Goal: Task Accomplishment & Management: Complete application form

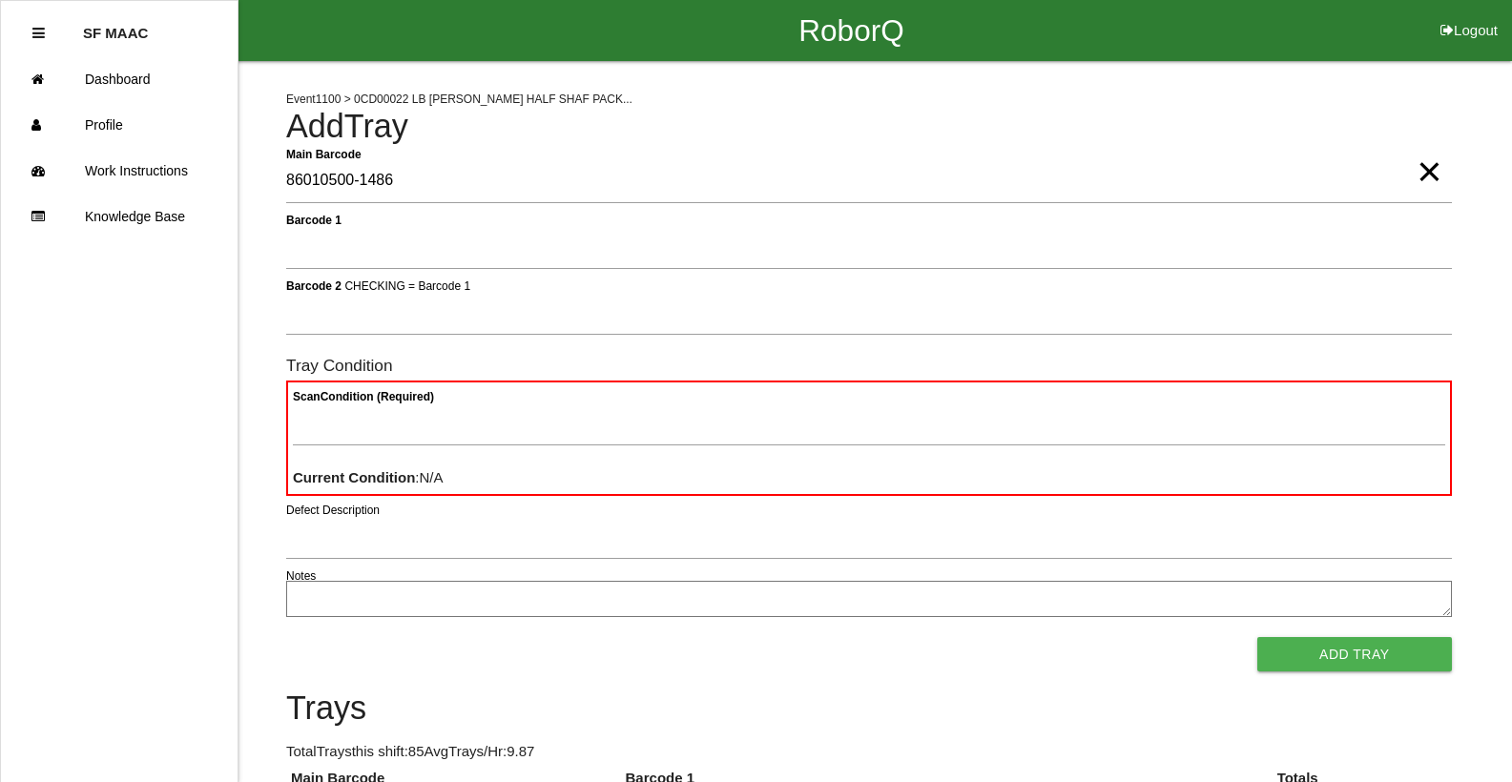
type Barcode "86010500-1486"
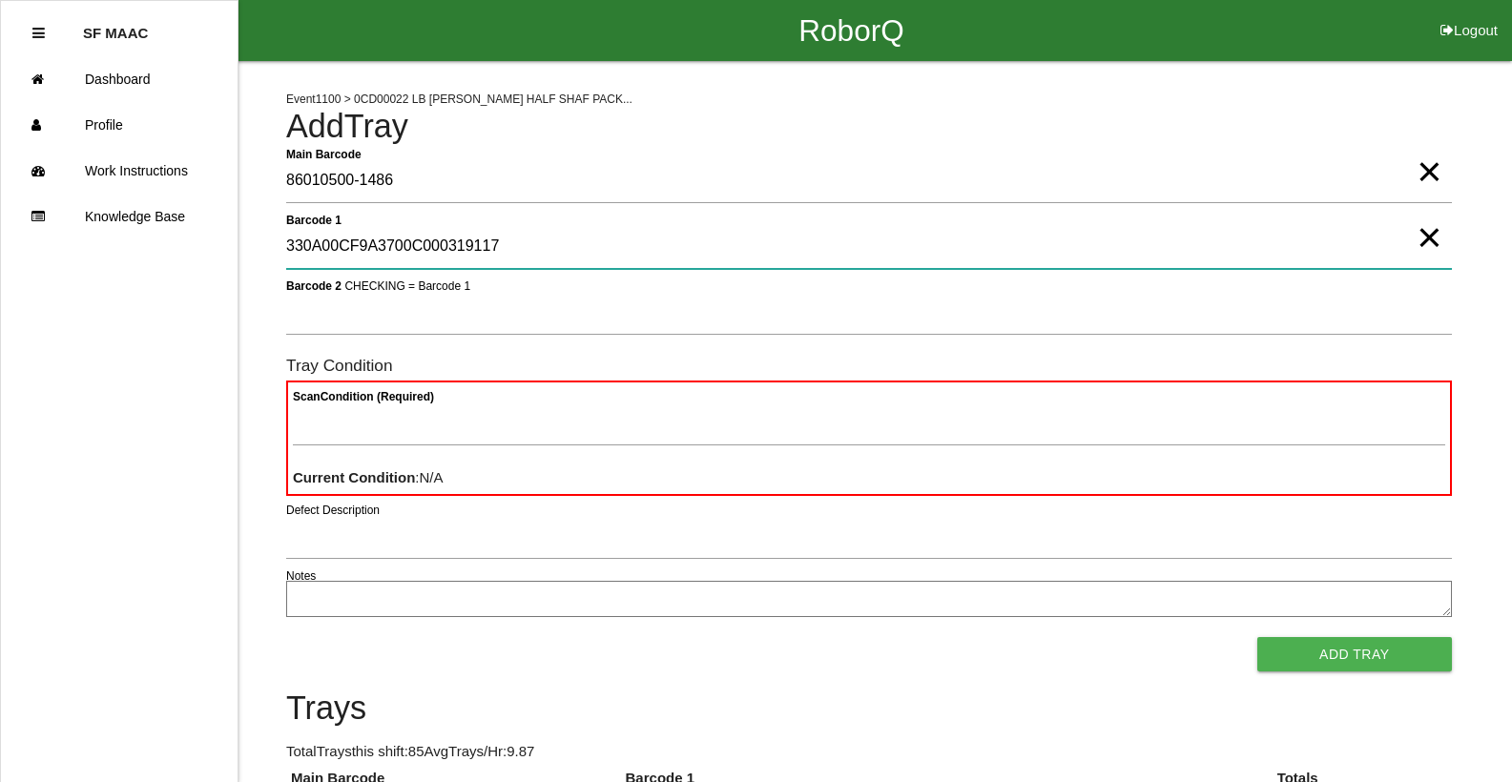
type 1 "330A00CF9A3700C000319117"
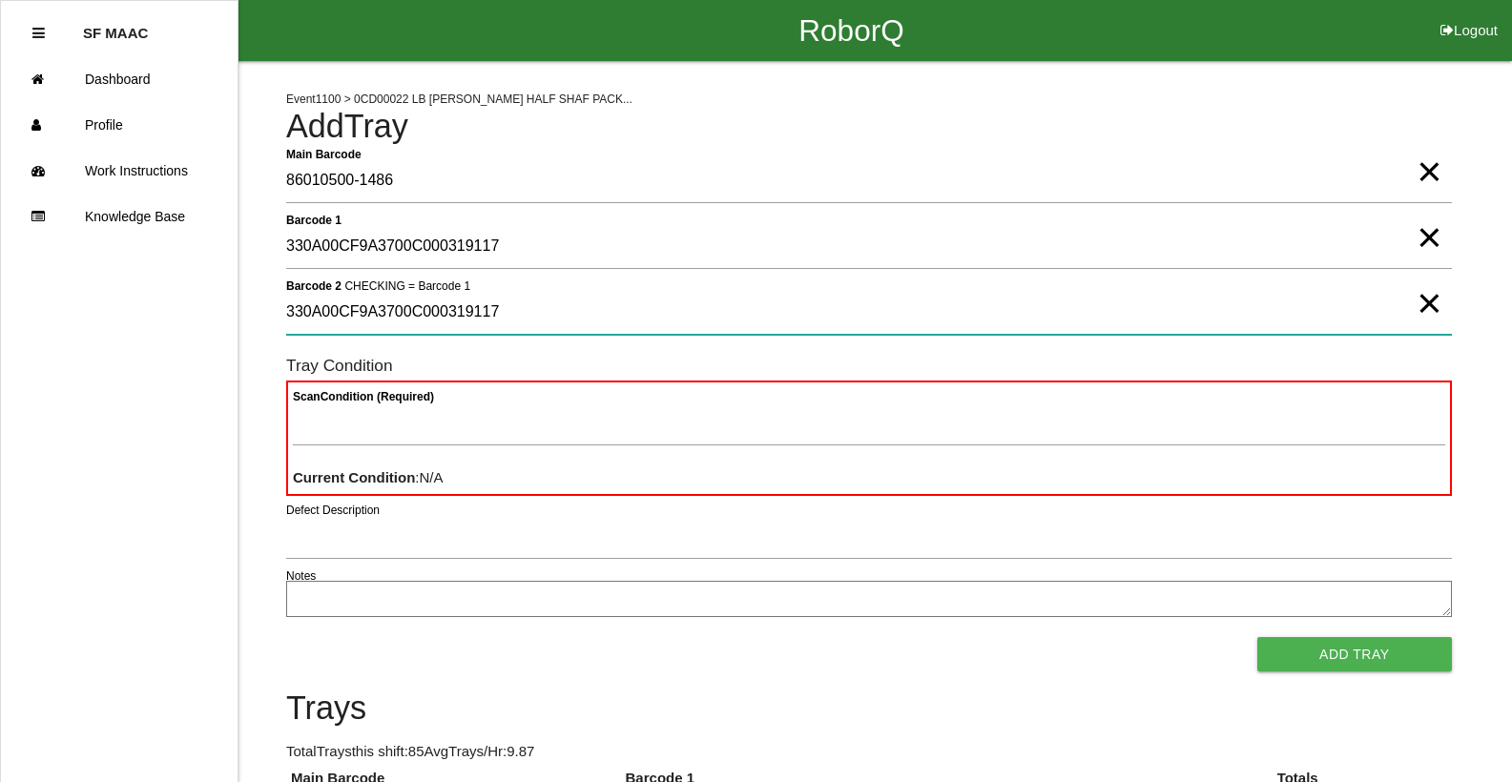
type 2 "330A00CF9A3700C000319117"
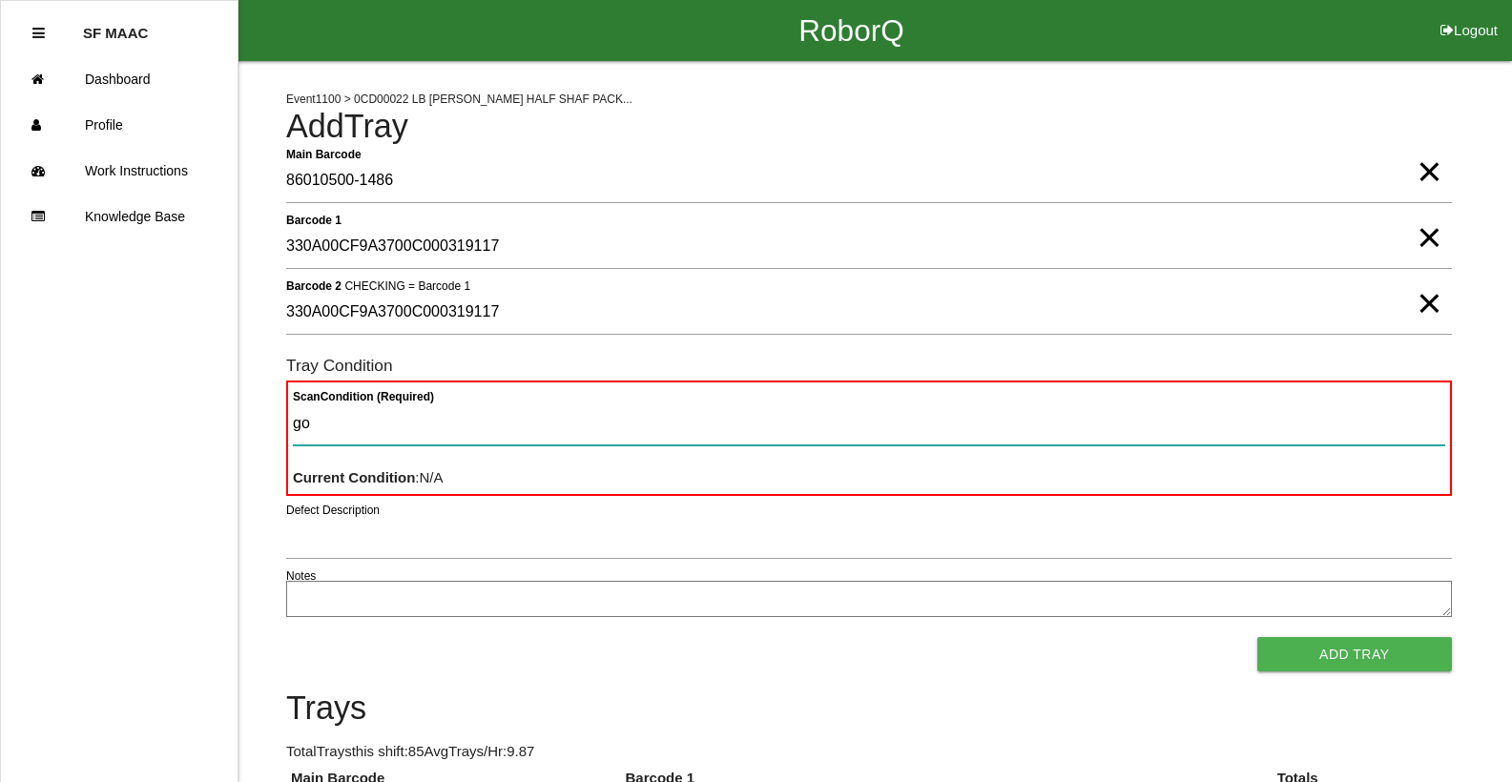
type Condition "goo"
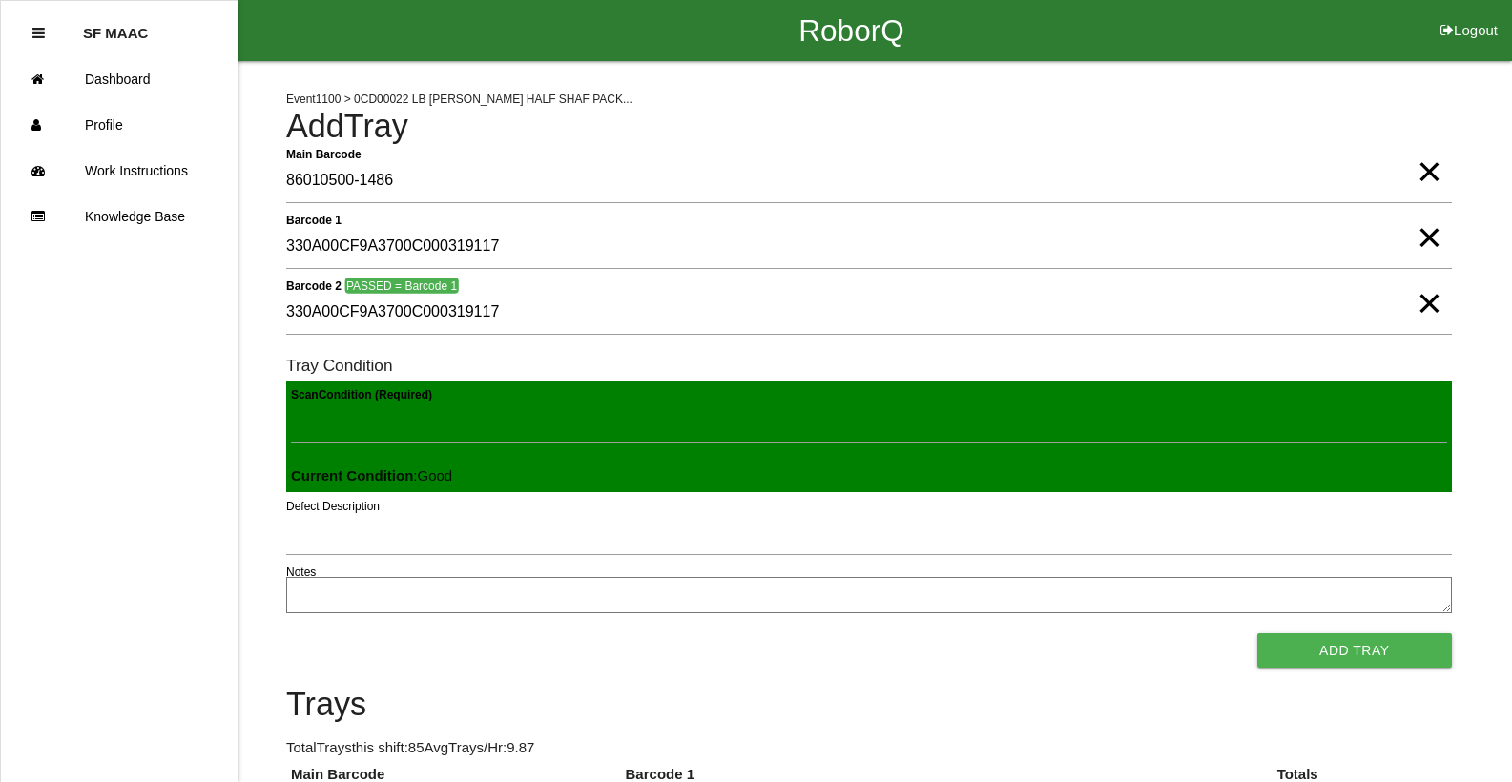
click button "Add Tray" at bounding box center [1354, 650] width 195 height 34
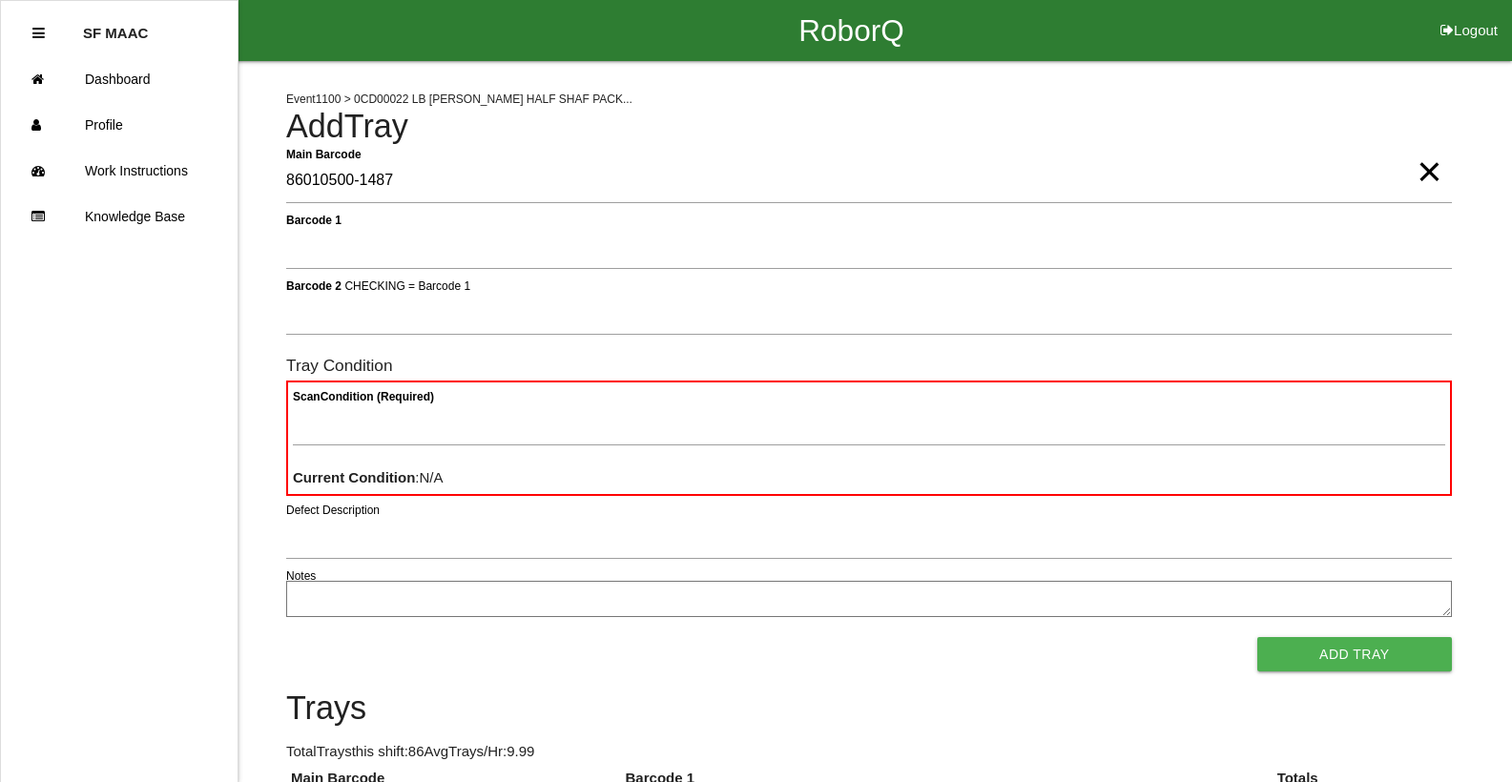
type Barcode "86010500-1487"
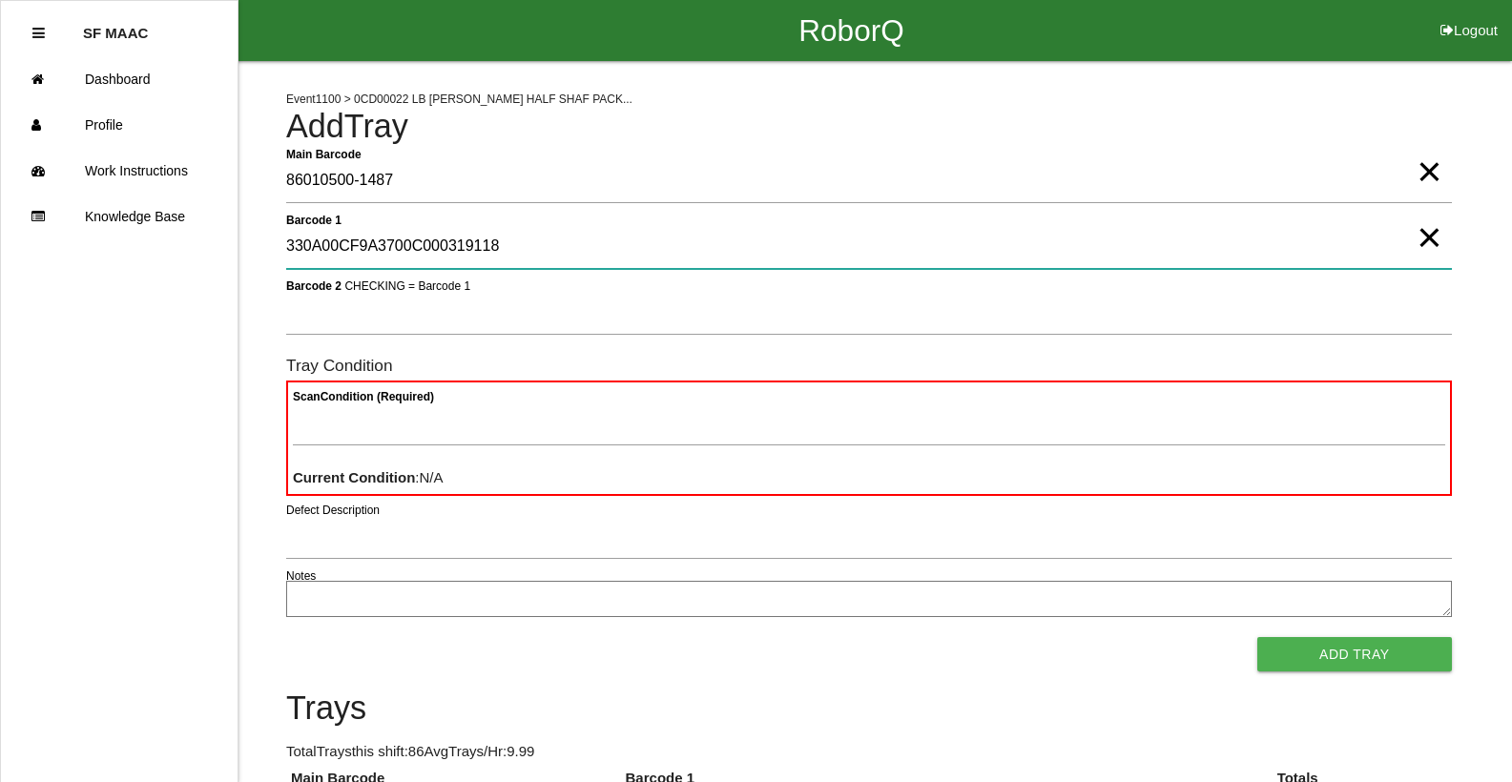
type 1 "330A00CF9A3700C000319118"
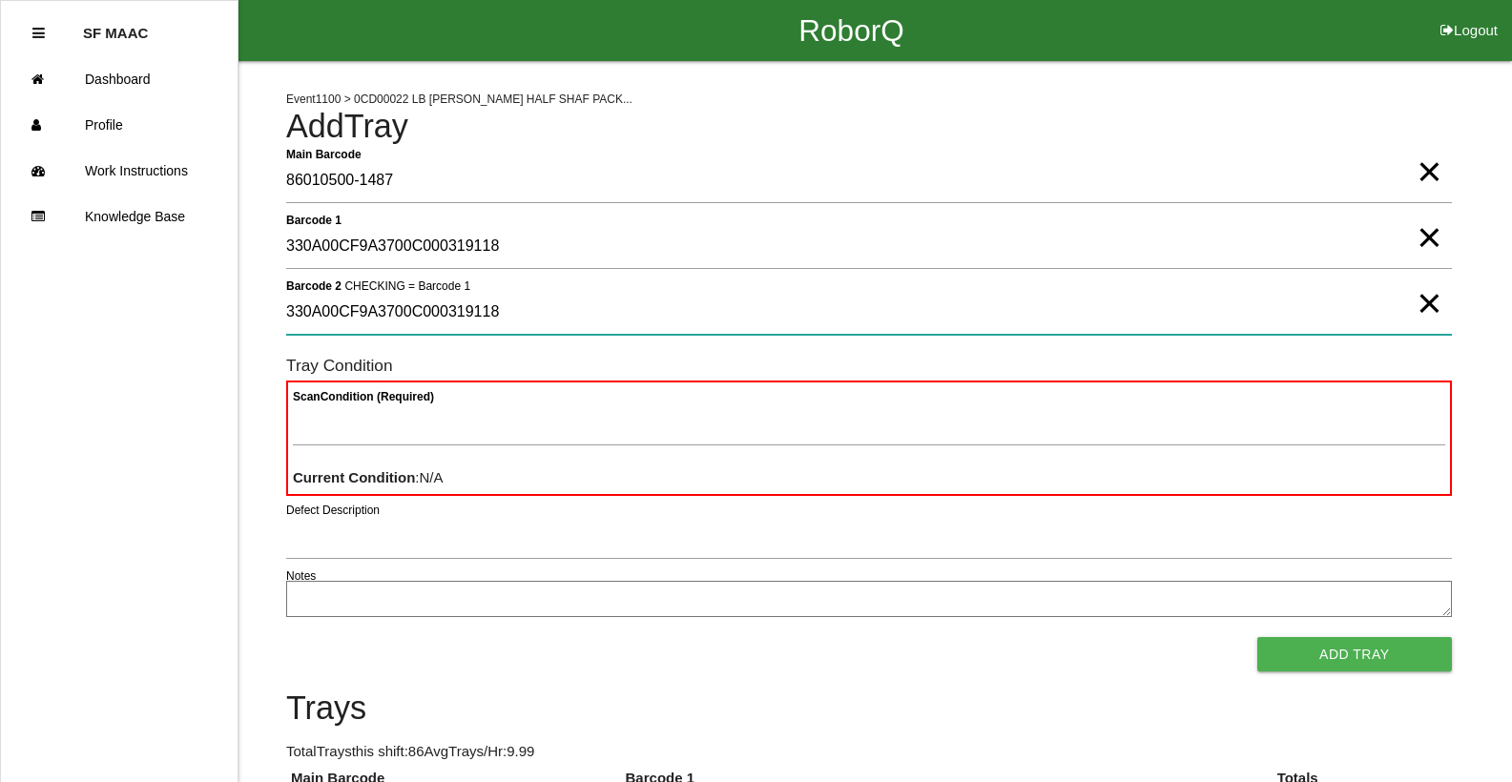
type 2 "330A00CF9A3700C000319118"
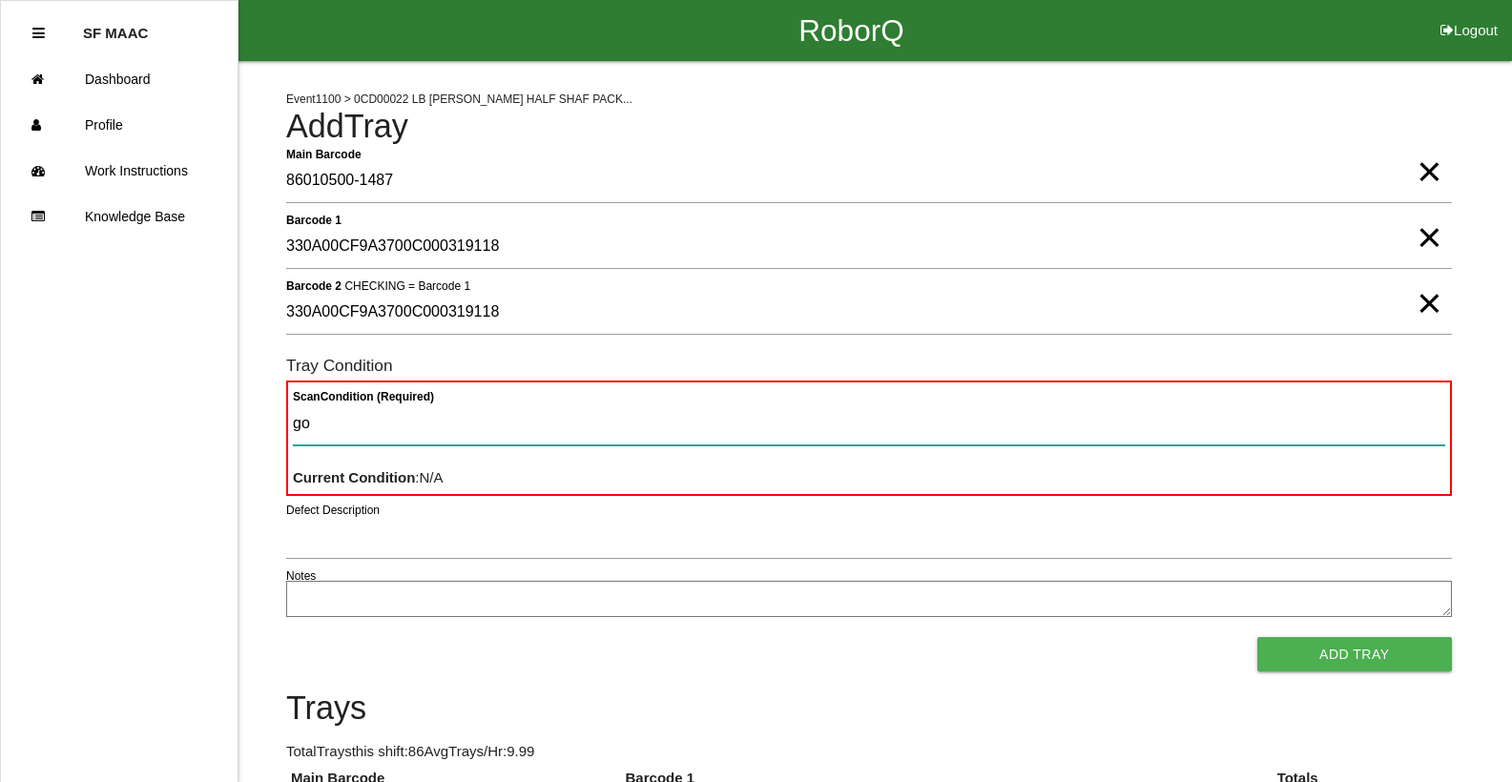
type Condition "goo"
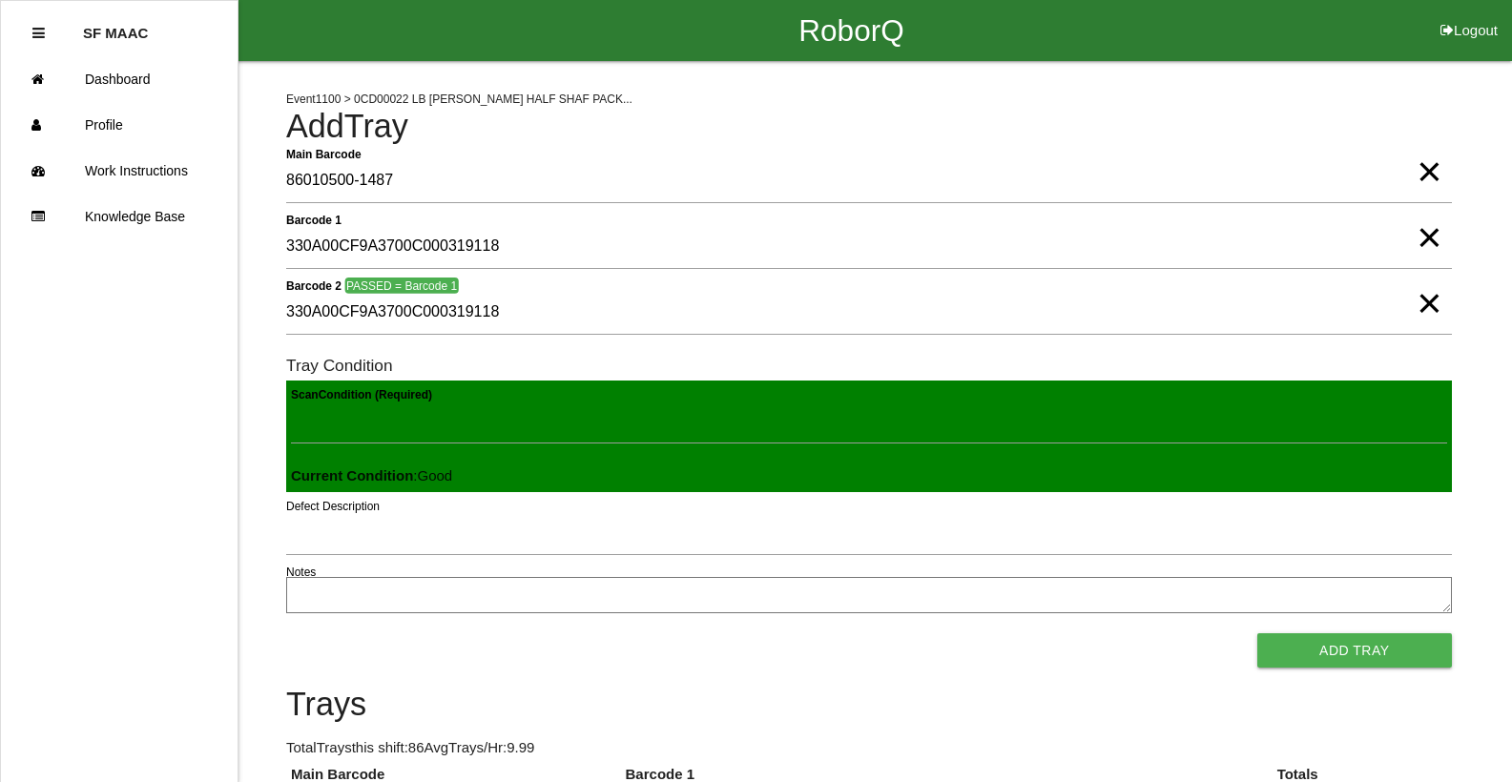
click at [1257, 633] on button "Add Tray" at bounding box center [1354, 650] width 195 height 34
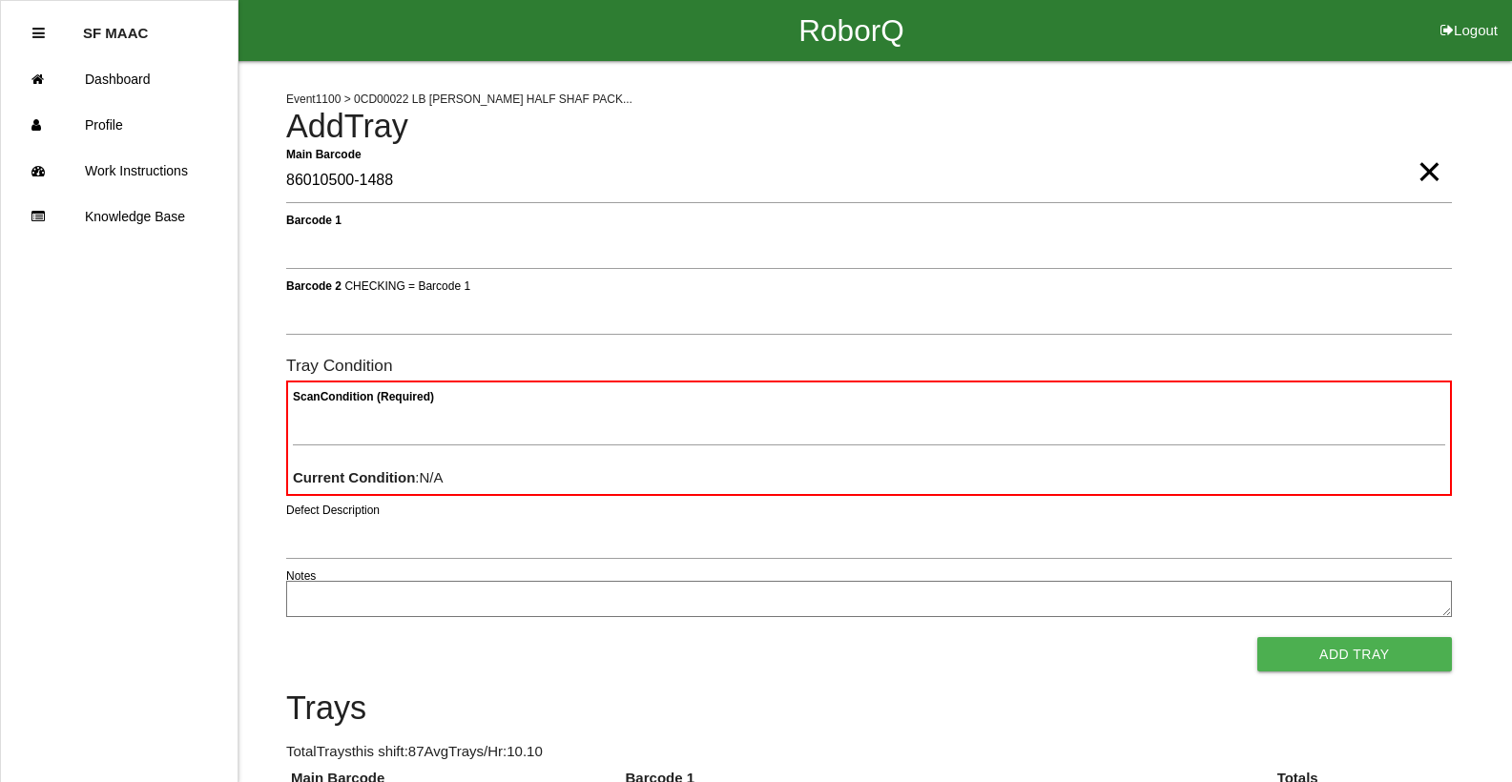
type Barcode "86010500-1488"
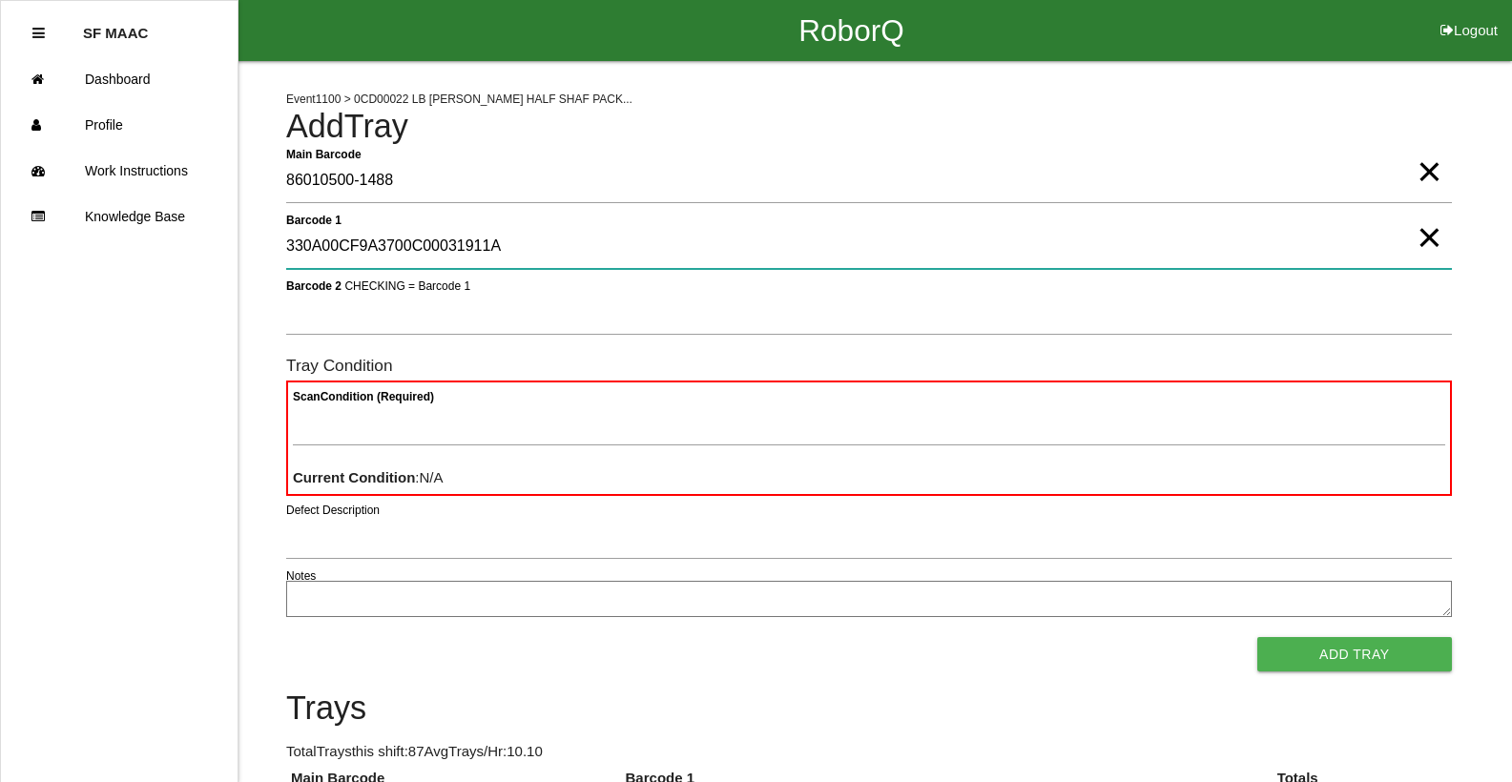
type 1 "330A00CF9A3700C00031911A"
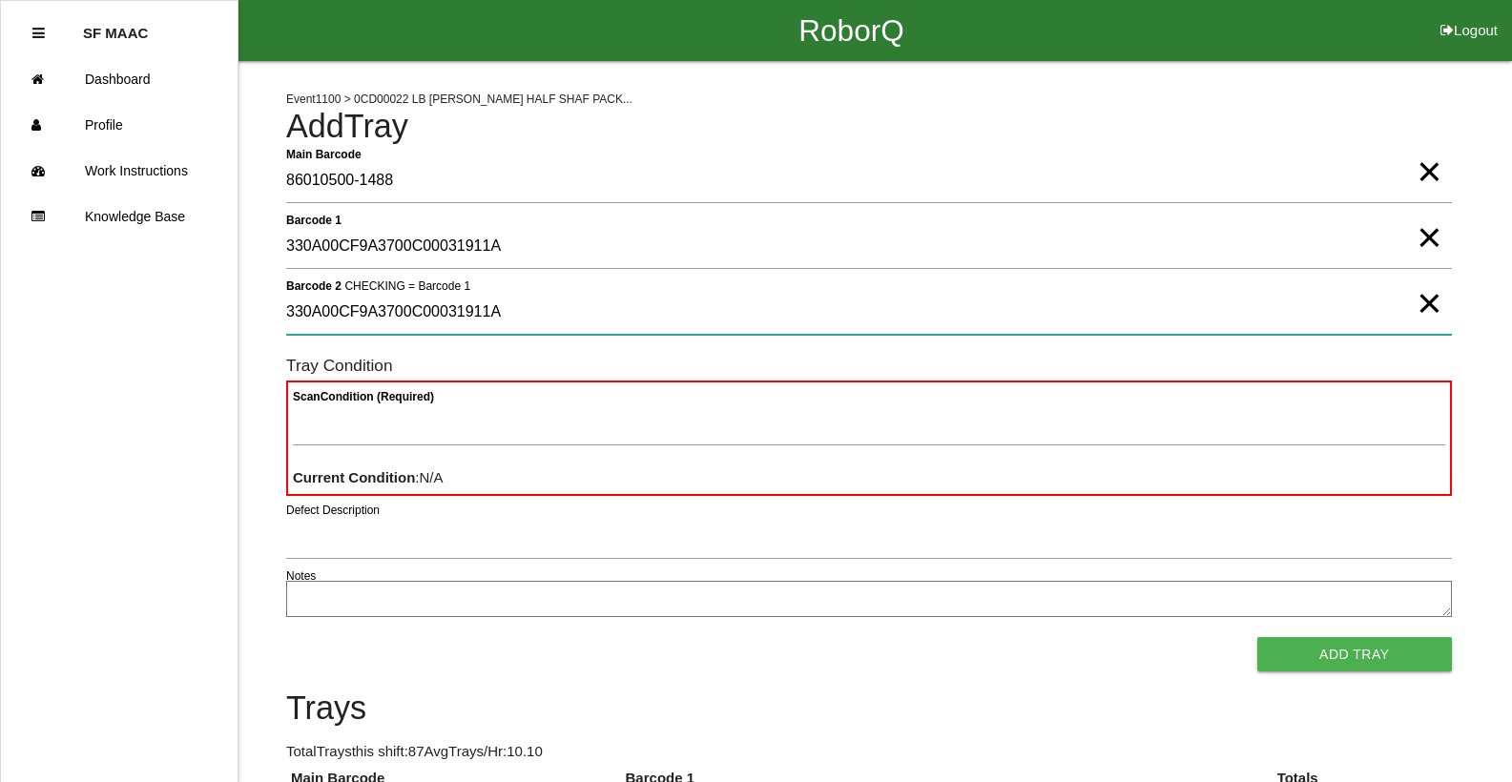
type 2 "330A00CF9A3700C00031911A"
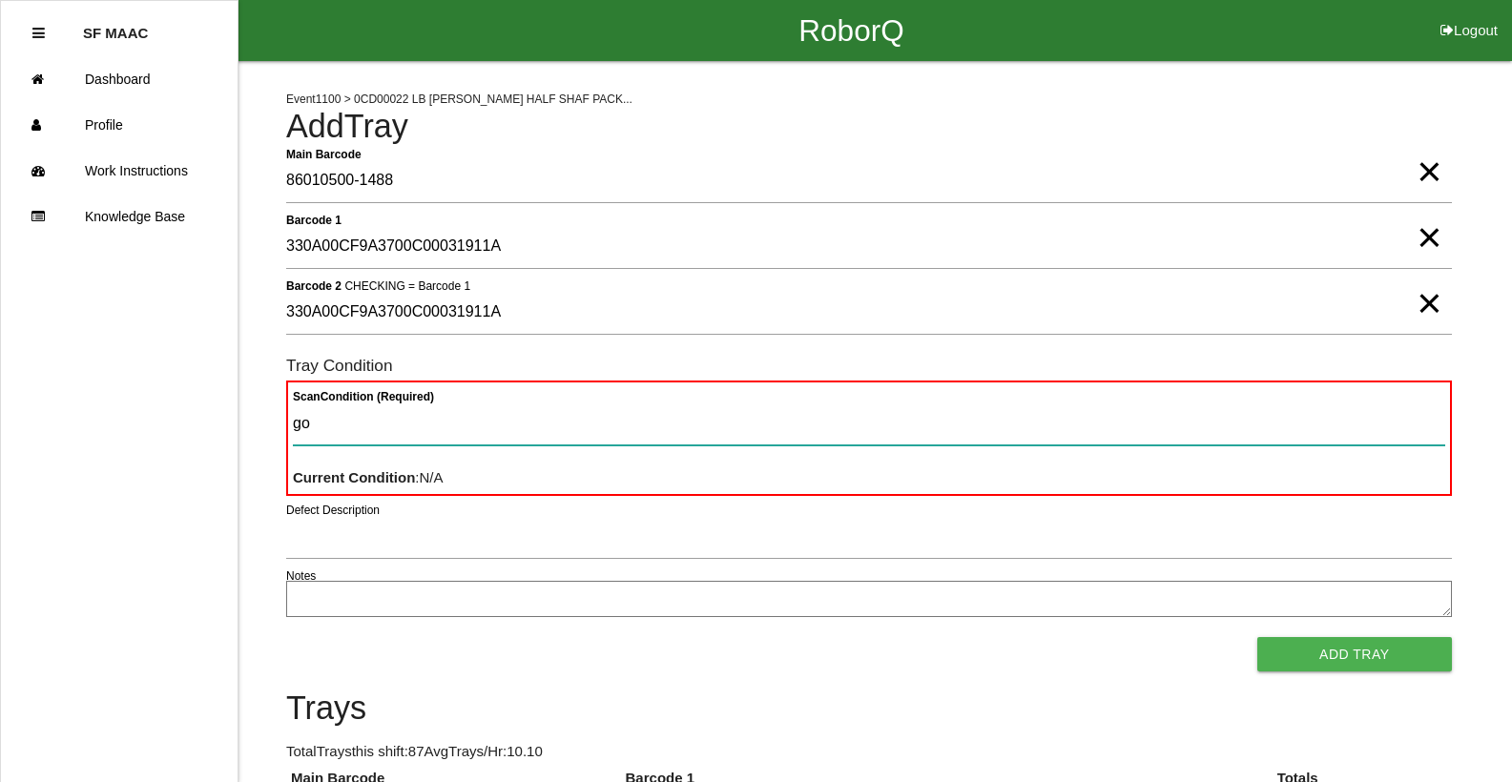
type Condition "goo"
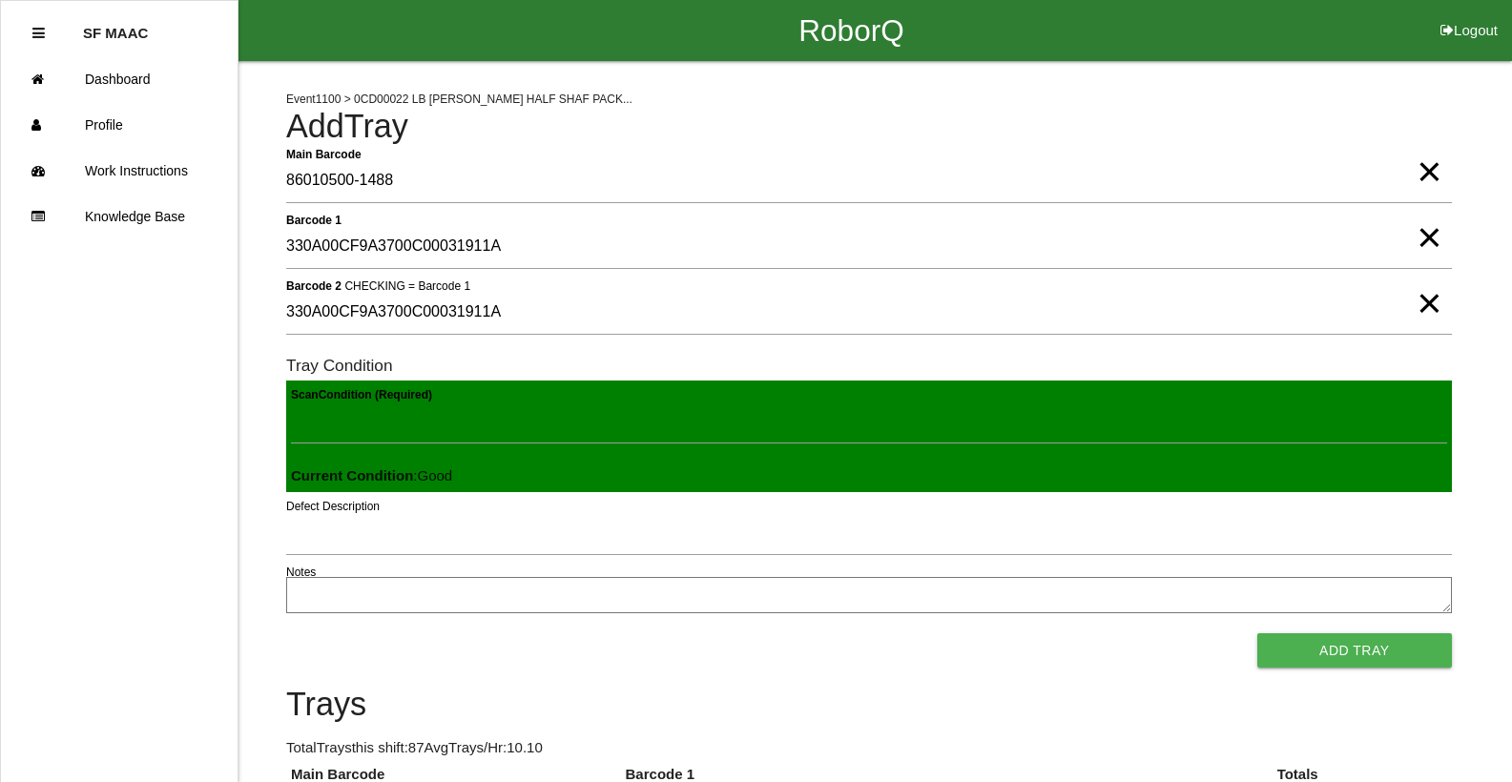
click at [1257, 633] on button "Add Tray" at bounding box center [1354, 650] width 195 height 34
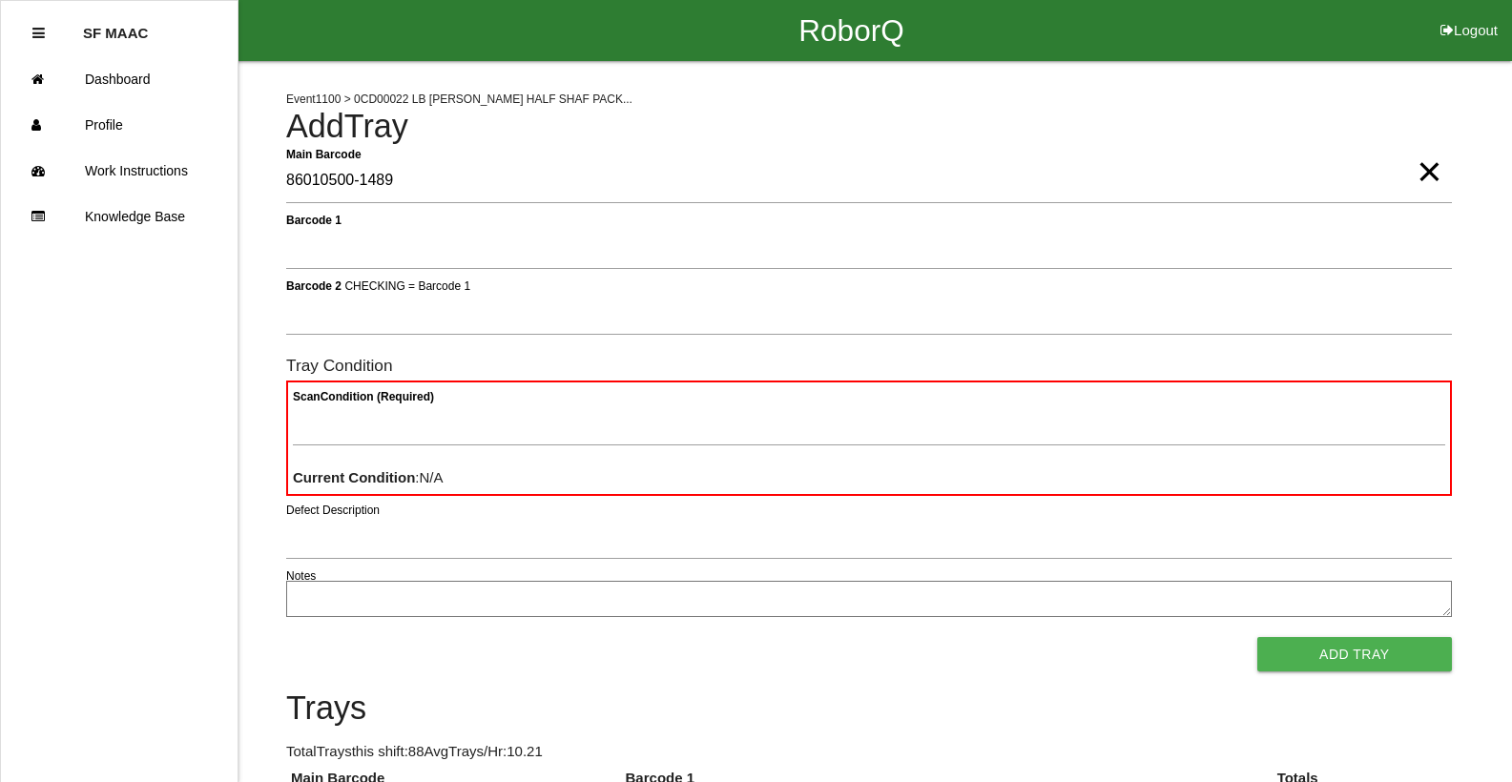
type Barcode "86010500-1489"
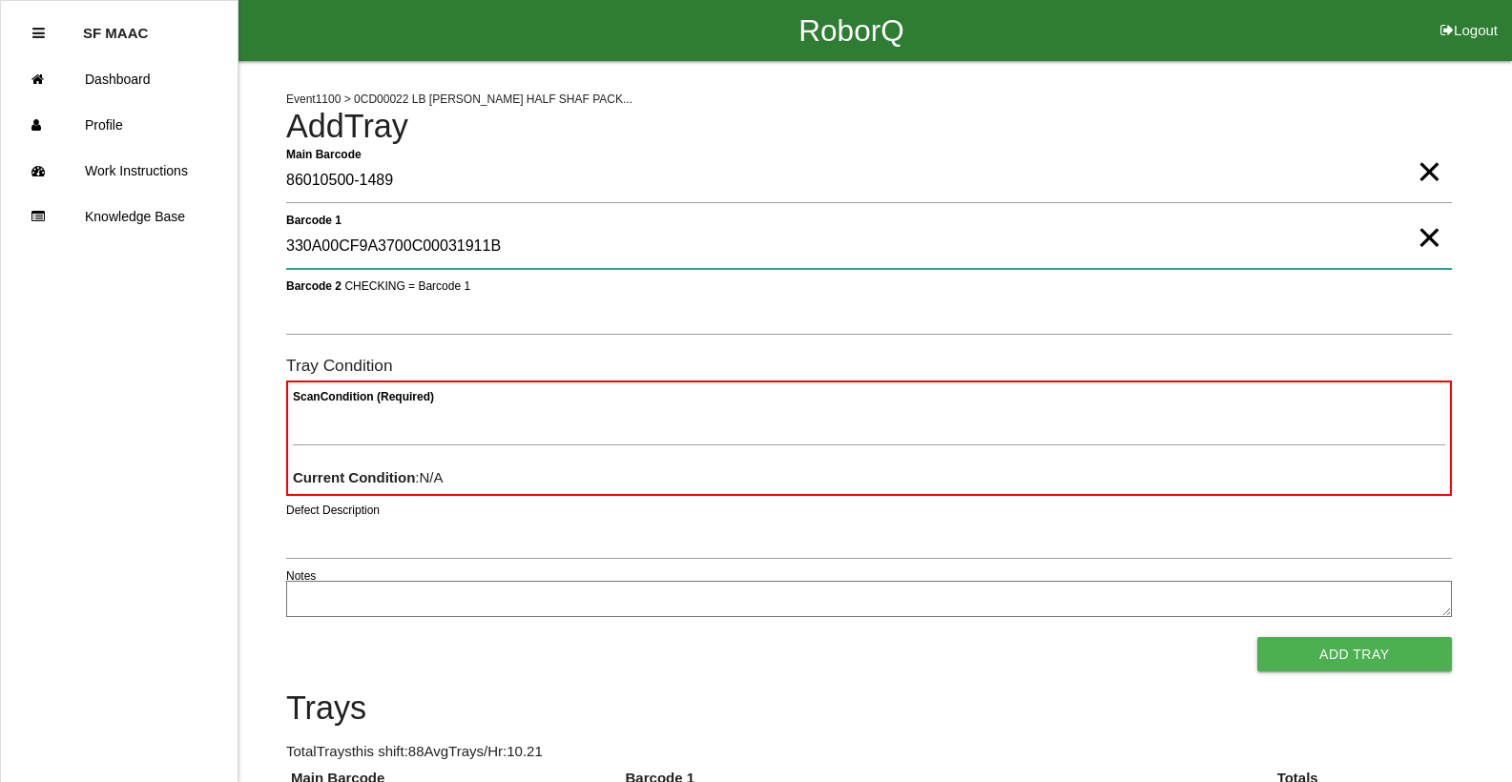
type 1 "330A00CF9A3700C00031911B"
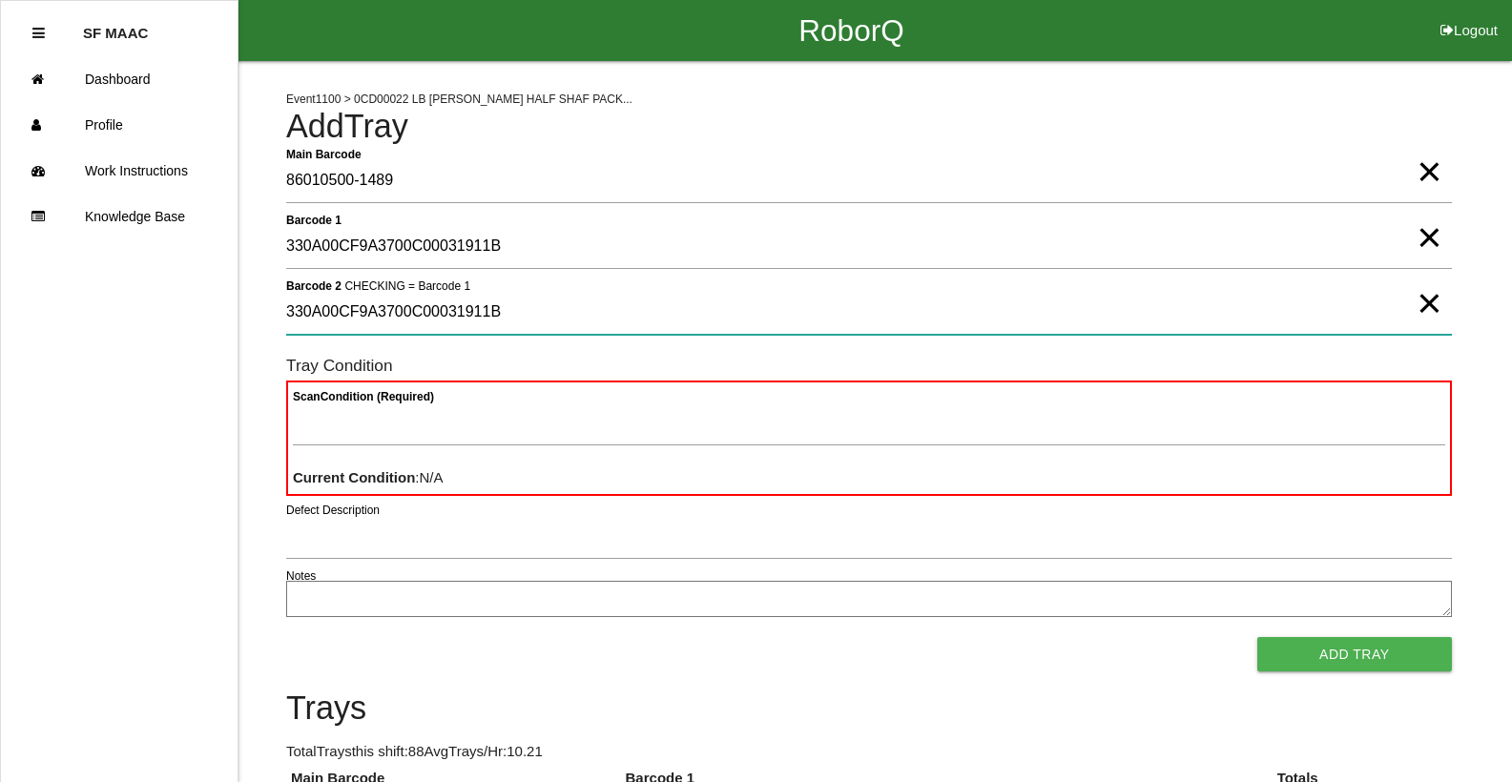
type 2 "330A00CF9A3700C00031911B"
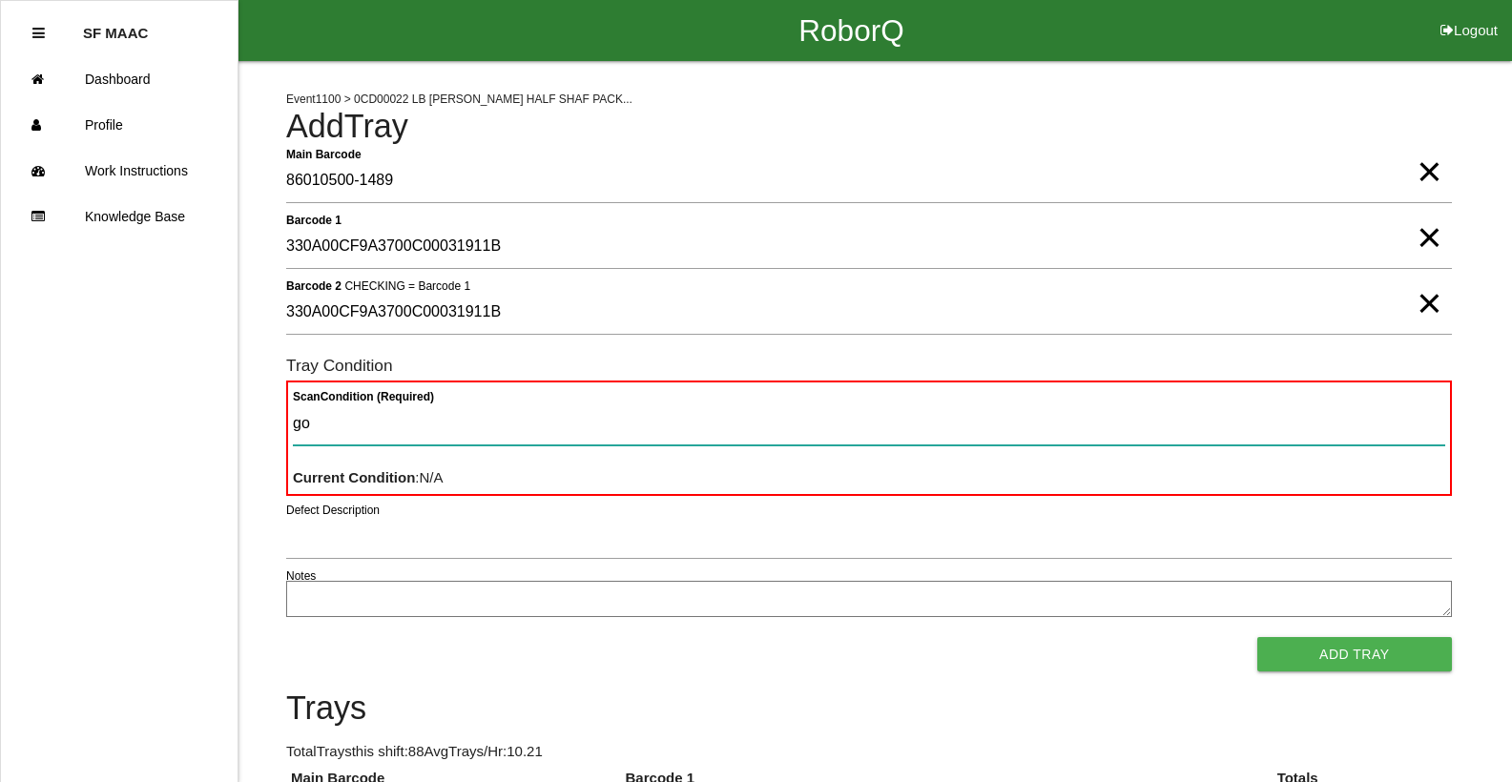
type Condition "goo"
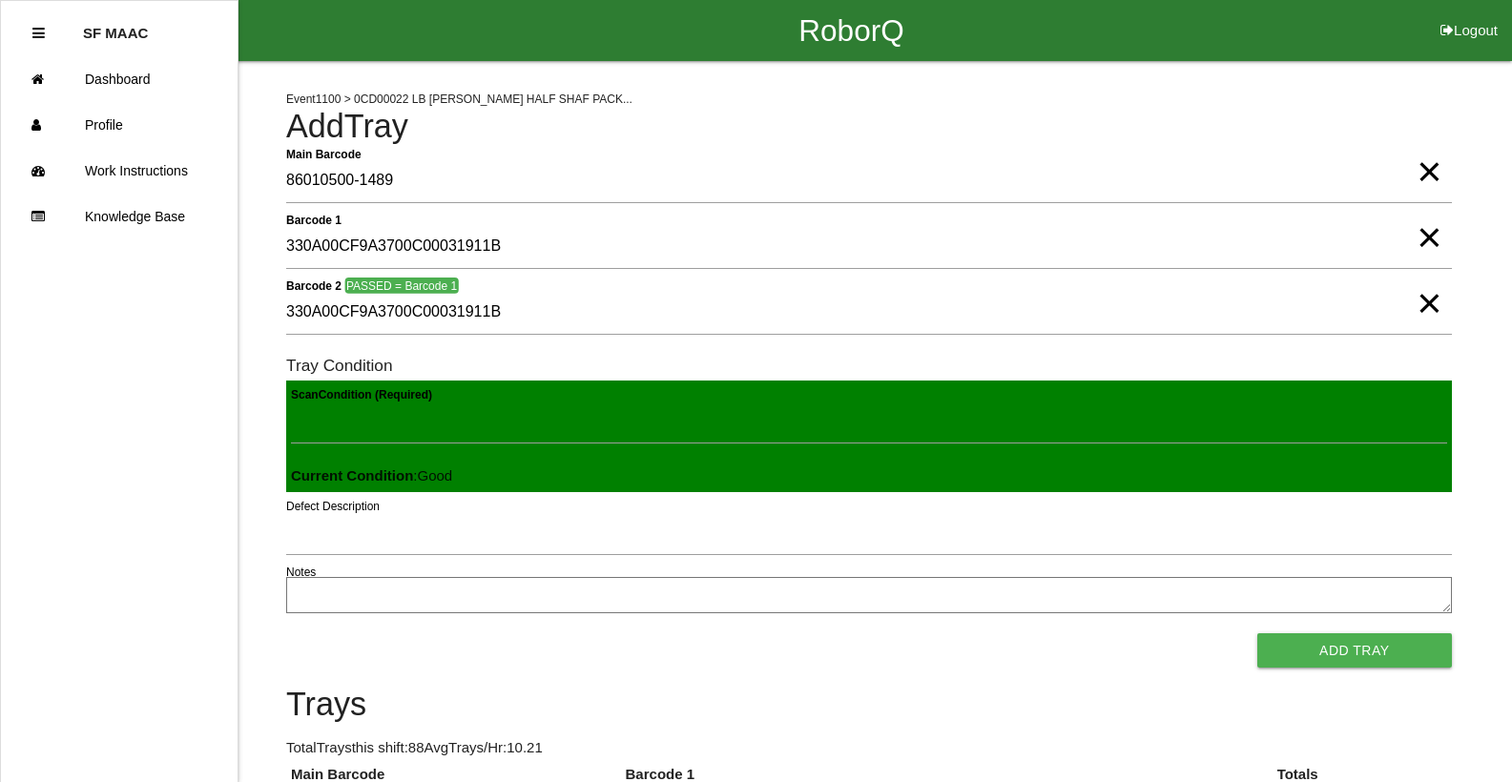
click at [1257, 633] on button "Add Tray" at bounding box center [1354, 650] width 195 height 34
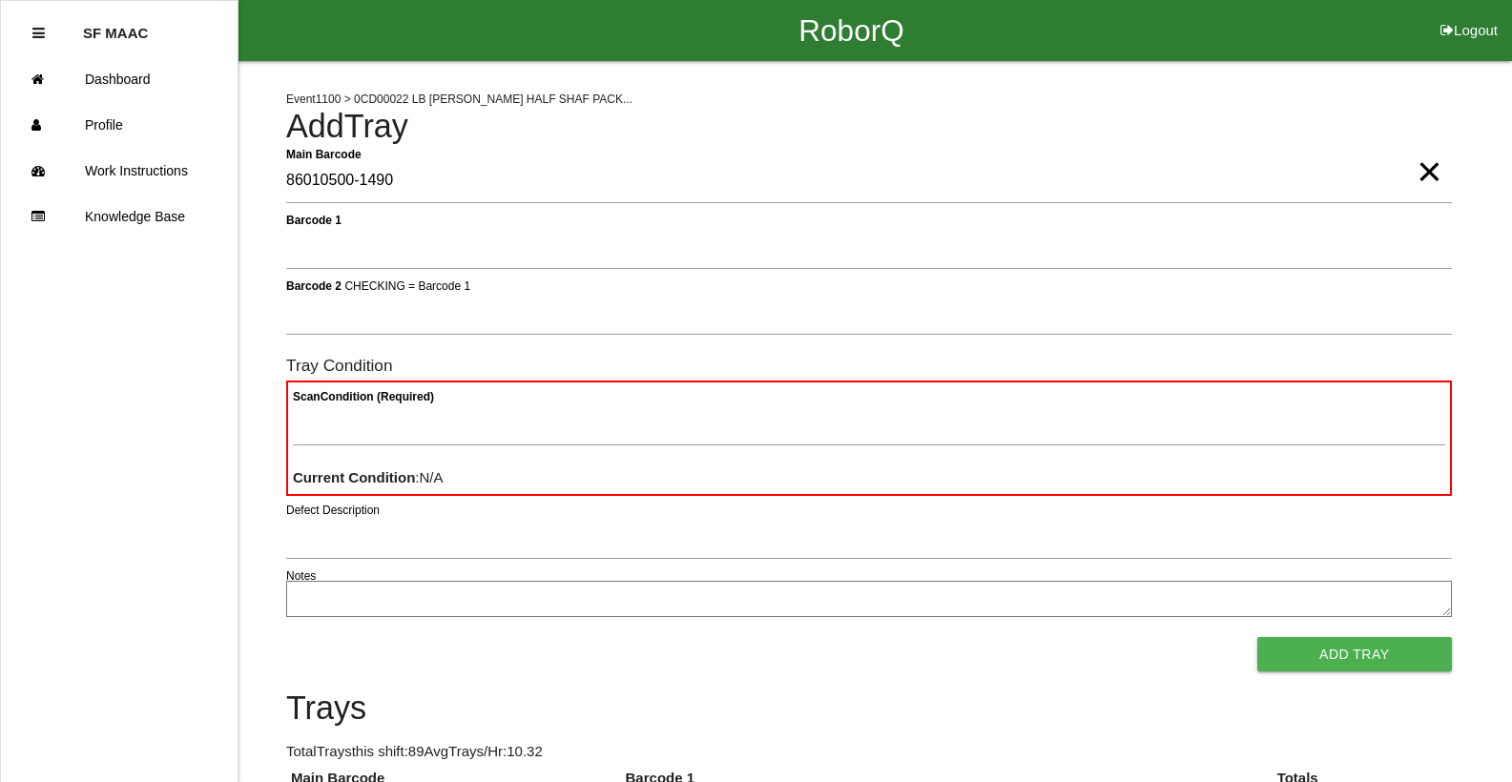
type Barcode "86010500-1490"
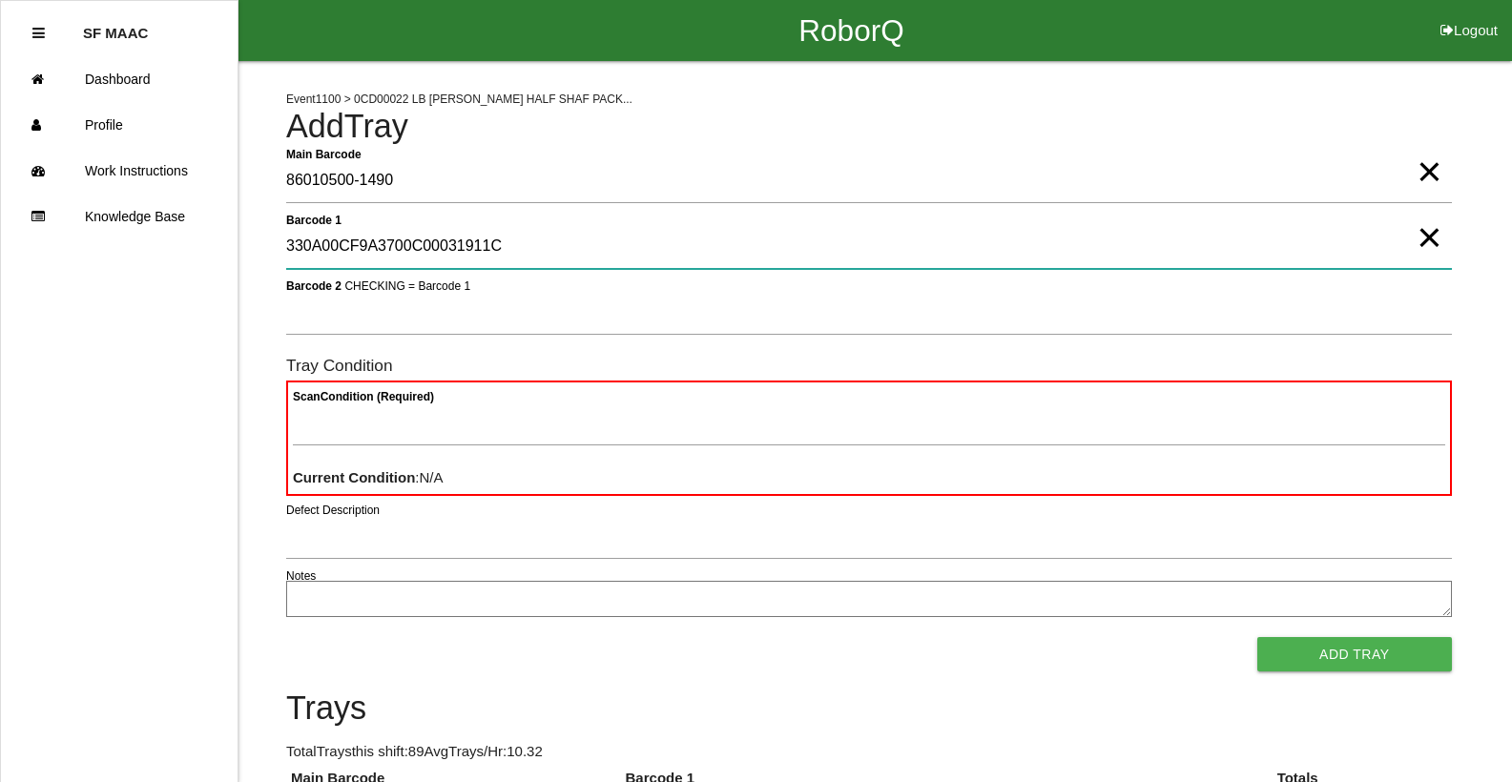
type 1 "330A00CF9A3700C00031911C"
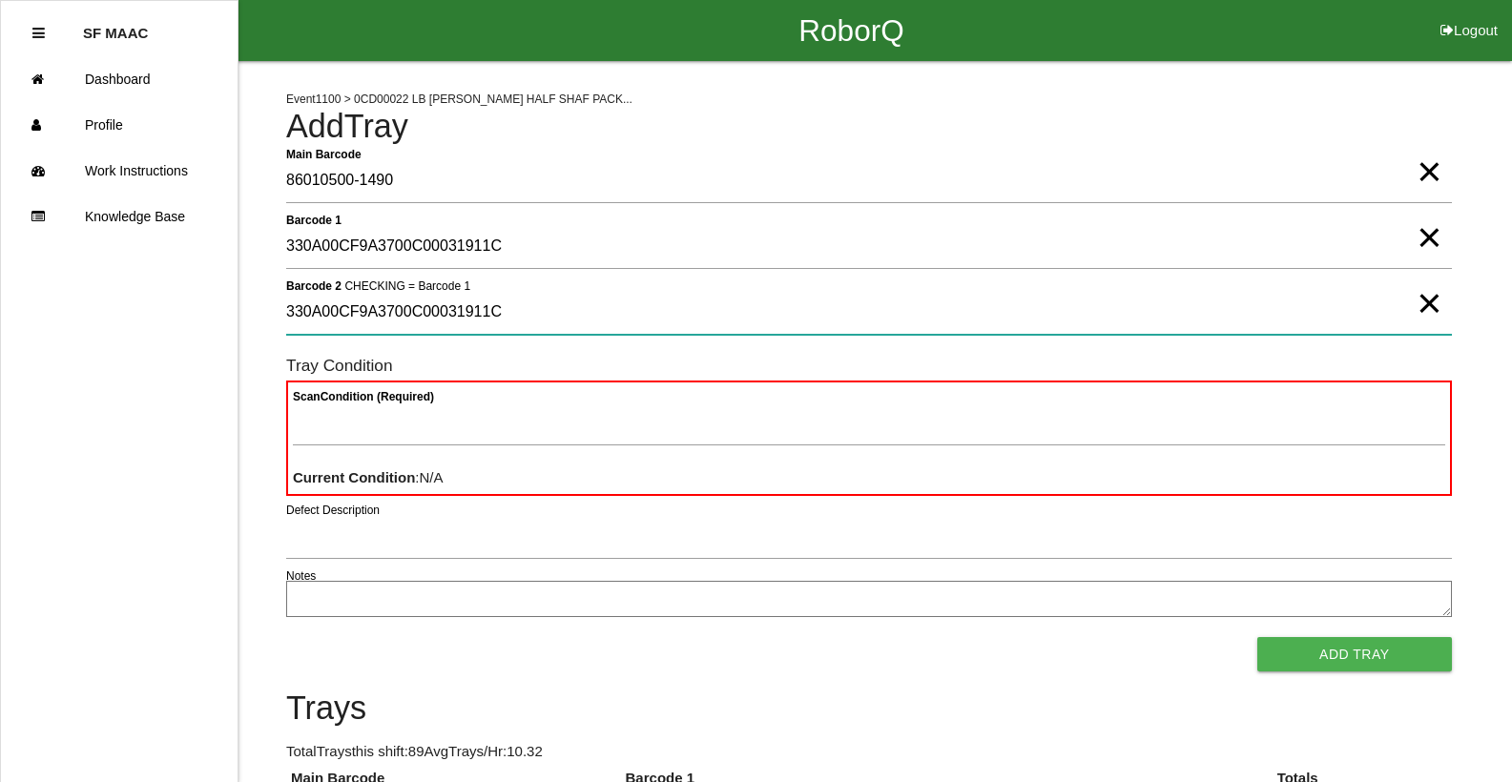
type 2 "330A00CF9A3700C00031911C"
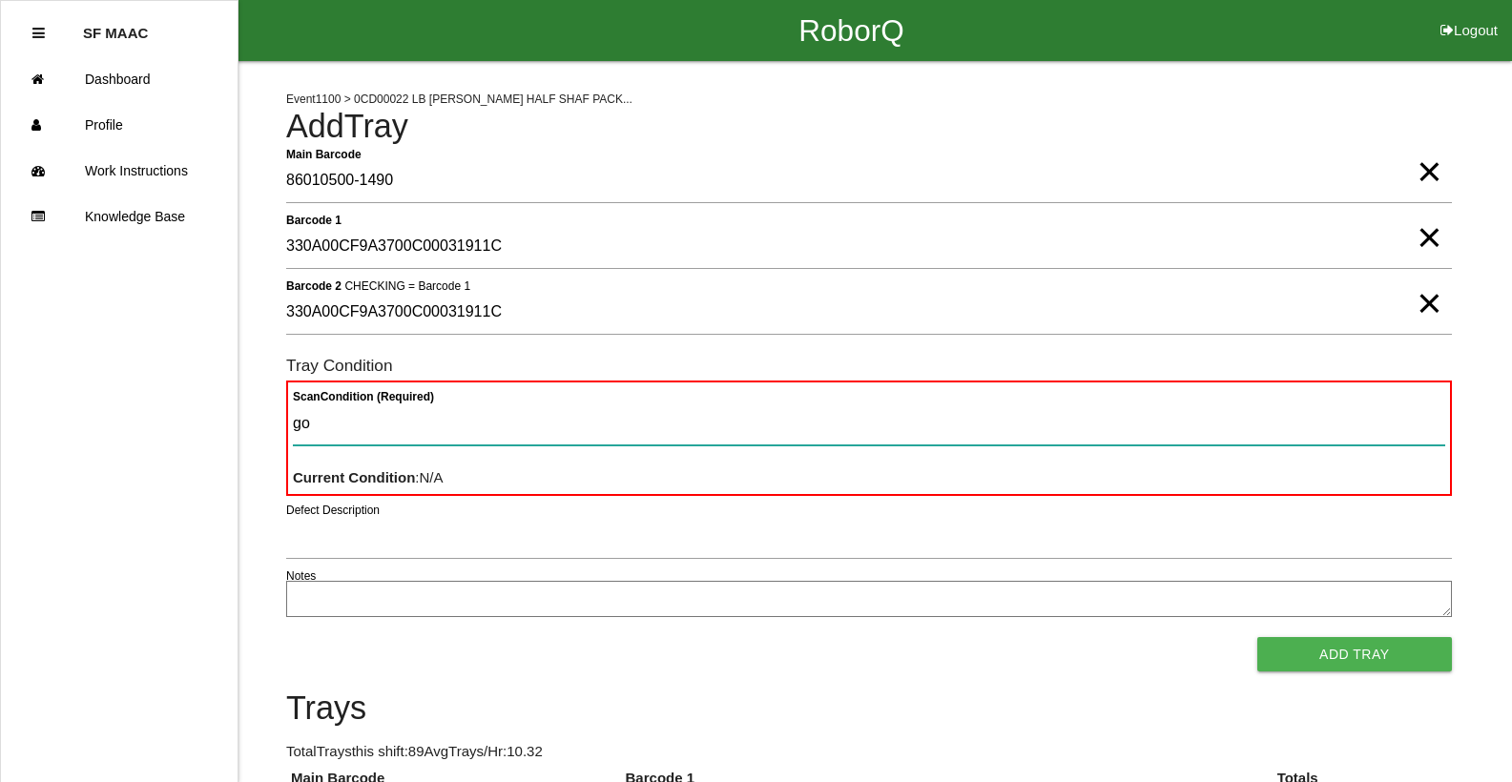
type Condition "goo"
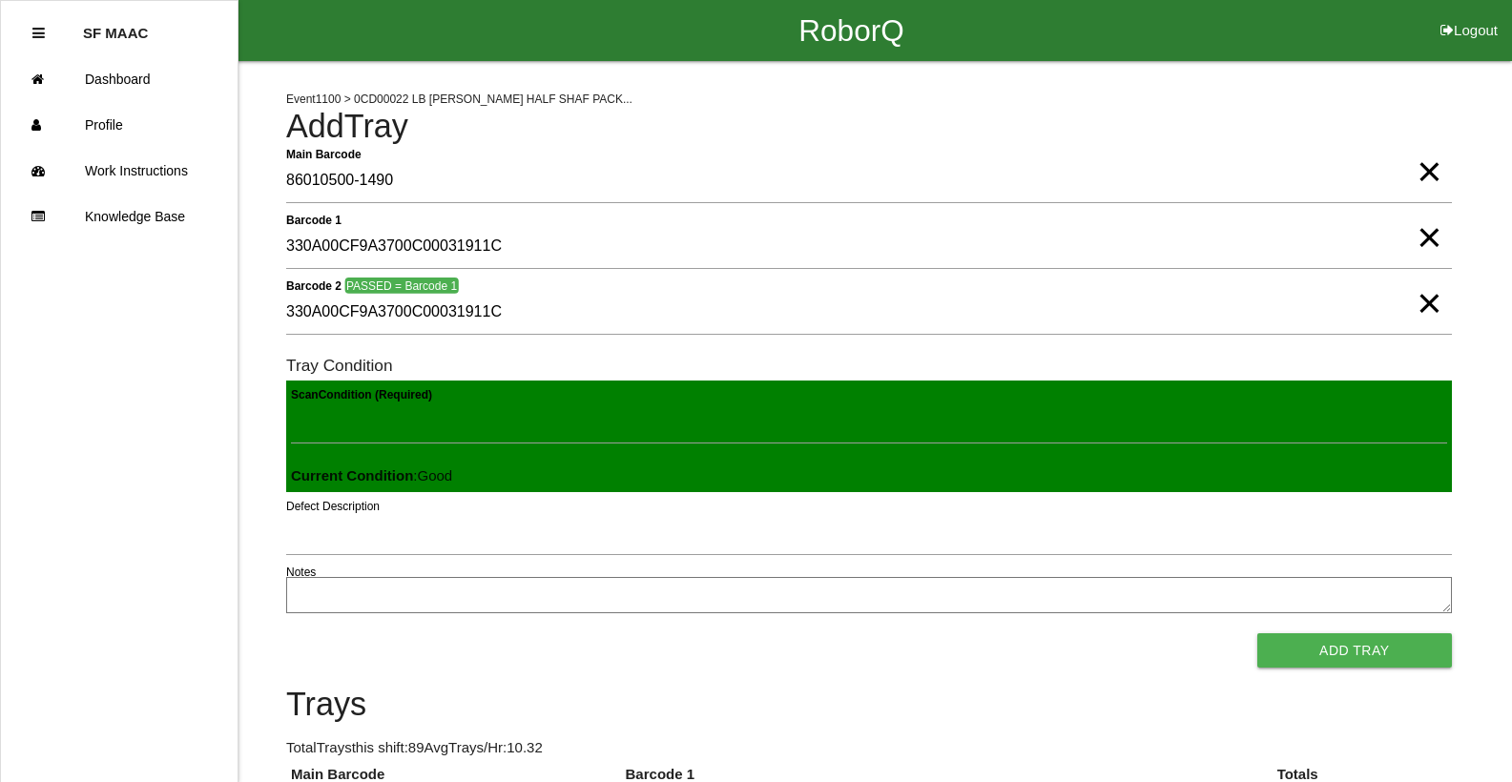
click at [1257, 633] on button "Add Tray" at bounding box center [1354, 650] width 195 height 34
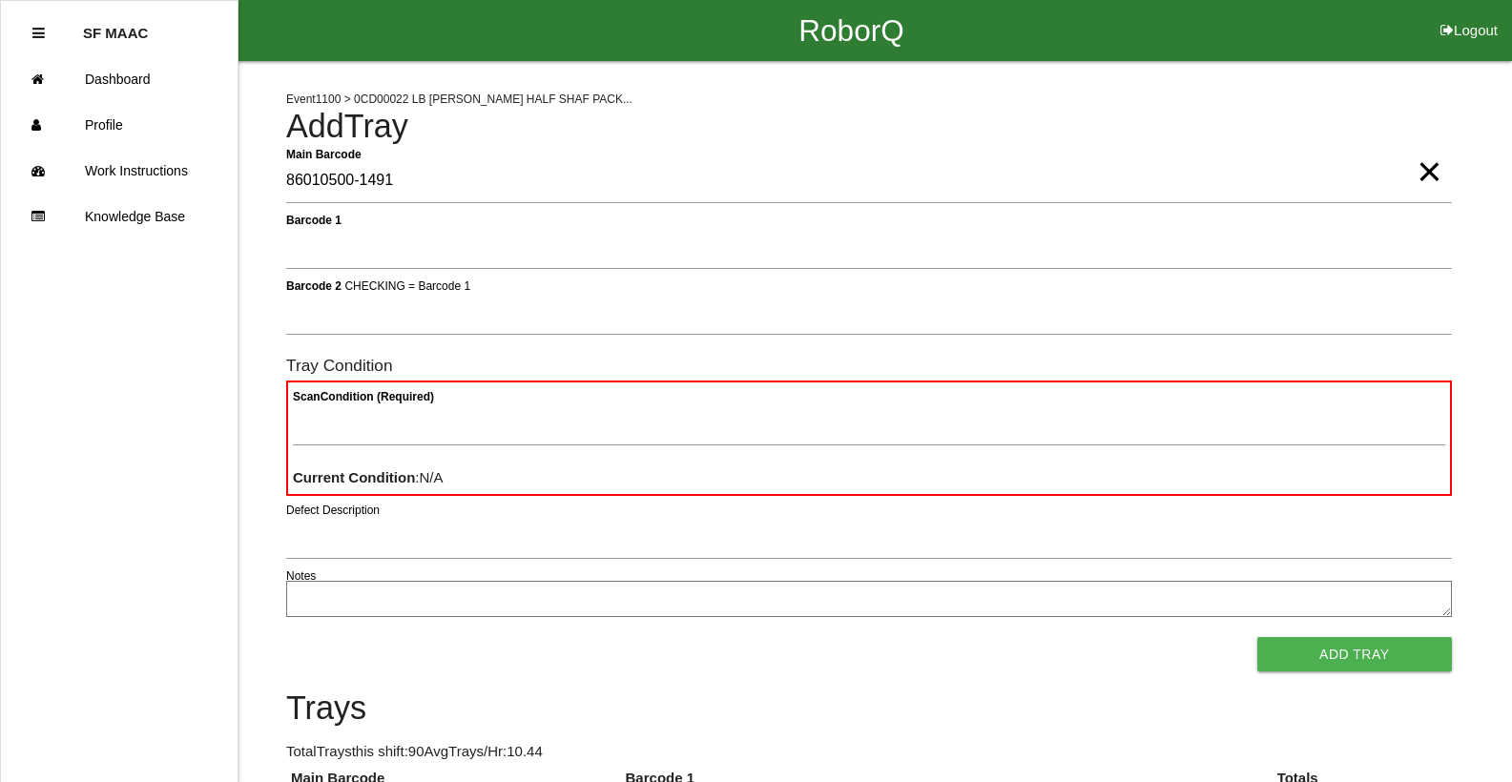
type Barcode "86010500-1491"
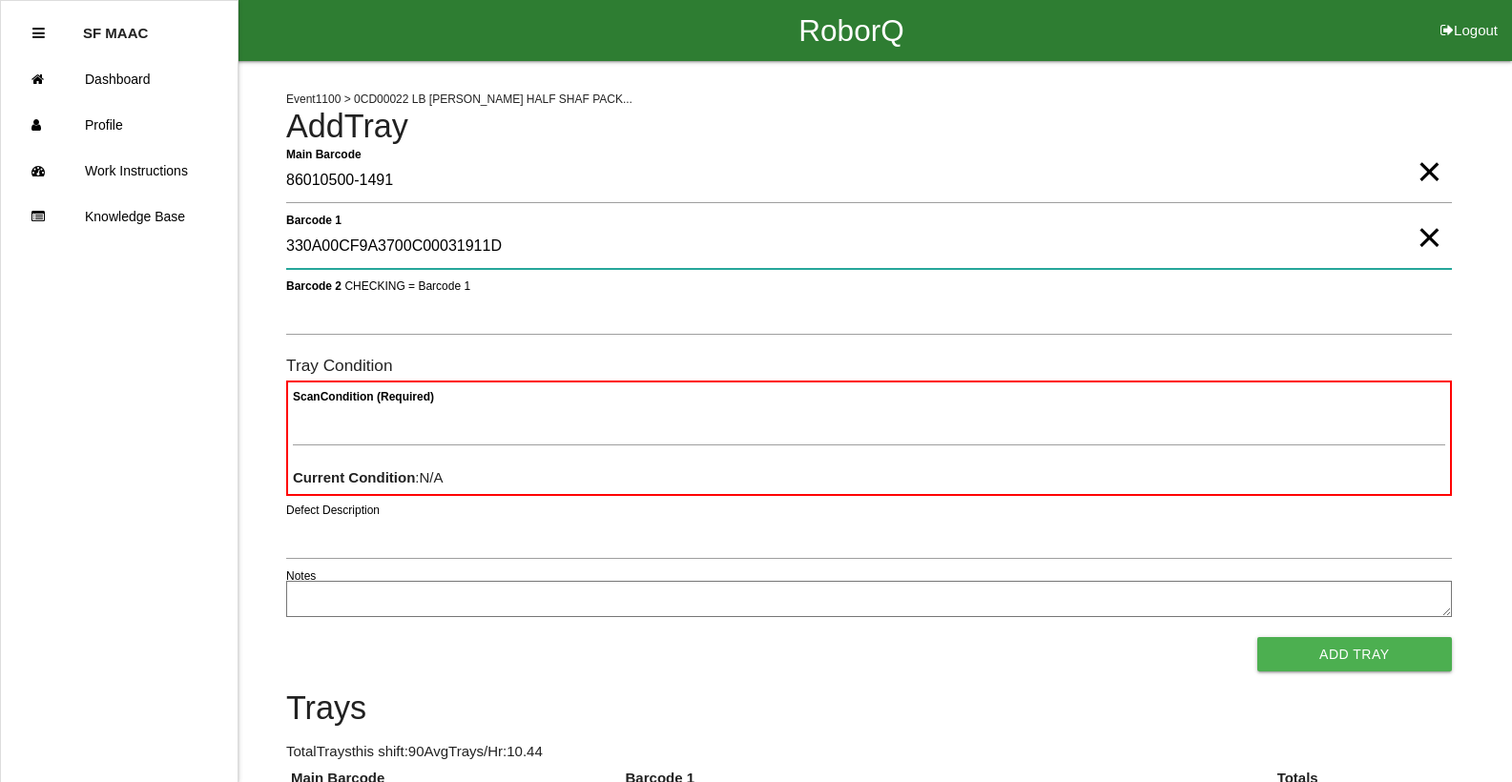
type 1 "330A00CF9A3700C00031911D"
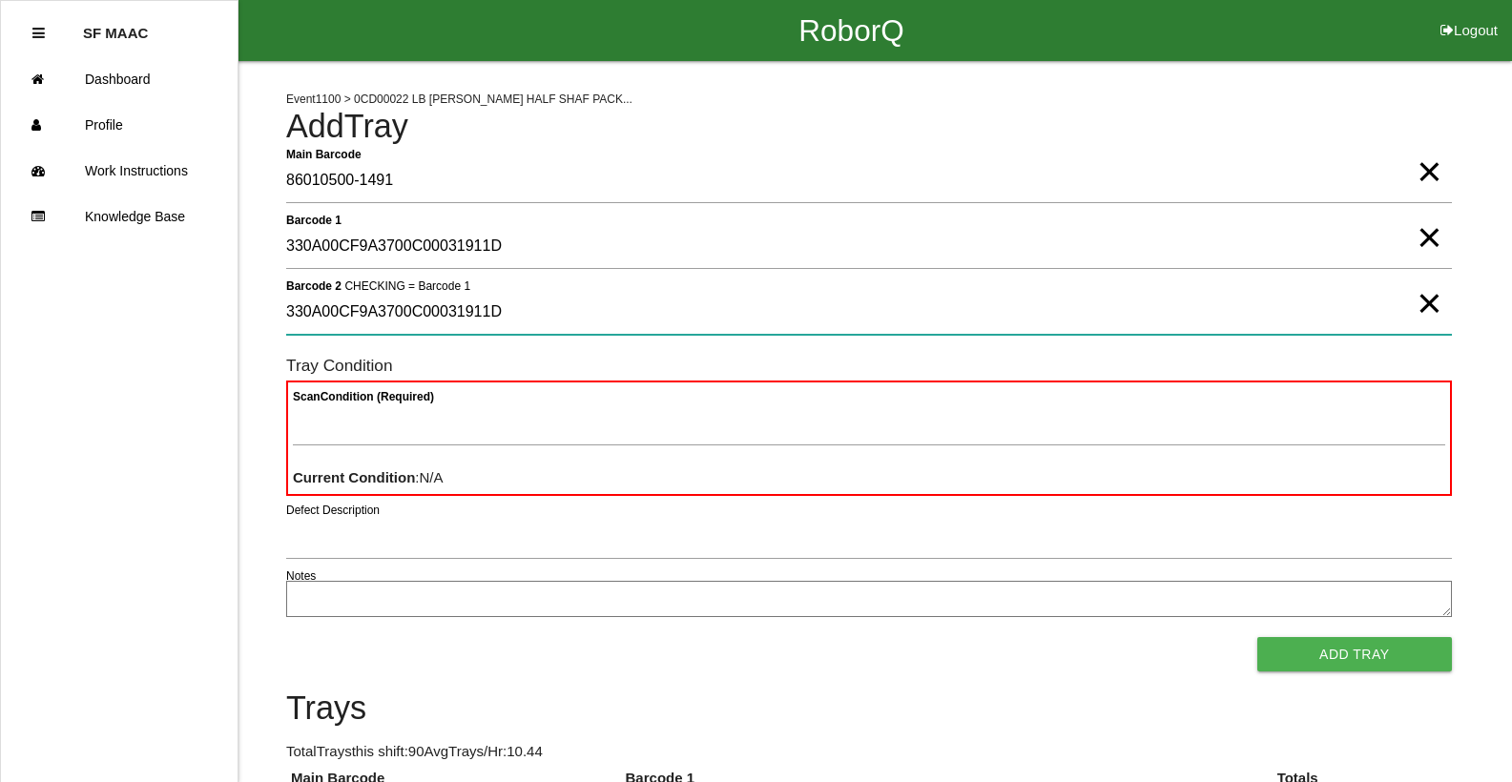
type 2 "330A00CF9A3700C00031911D"
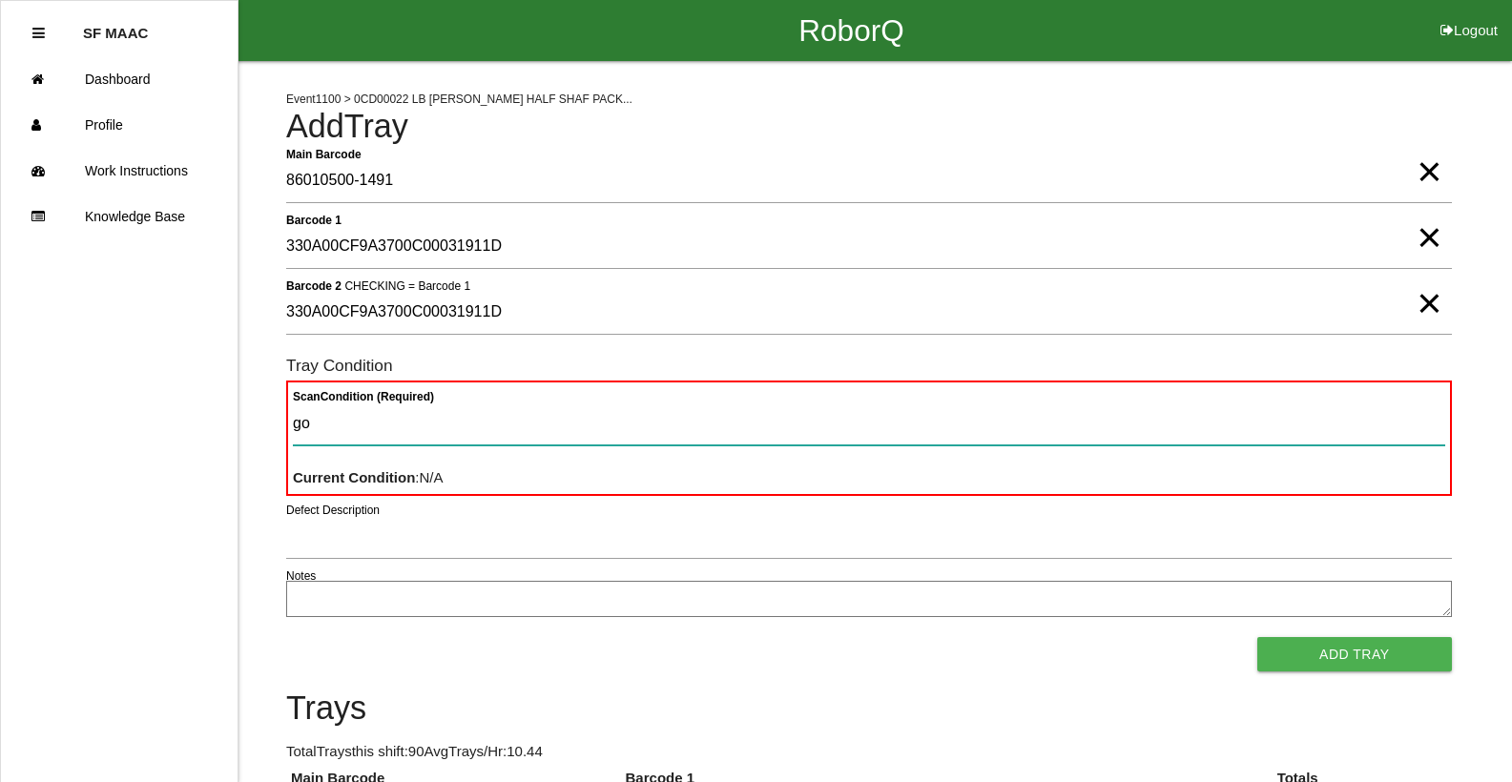
type Condition "goo"
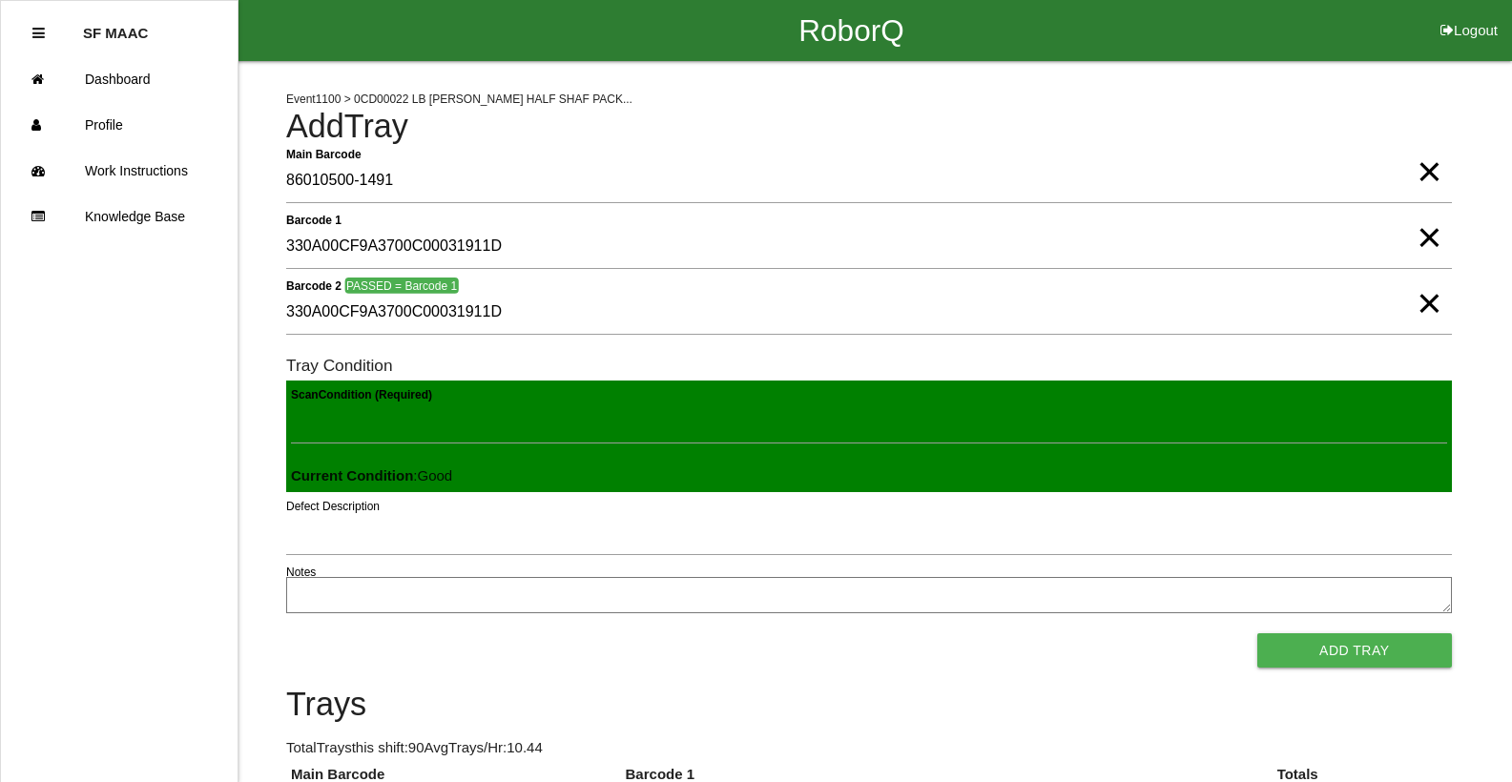
click button "Add Tray" at bounding box center [1354, 650] width 195 height 34
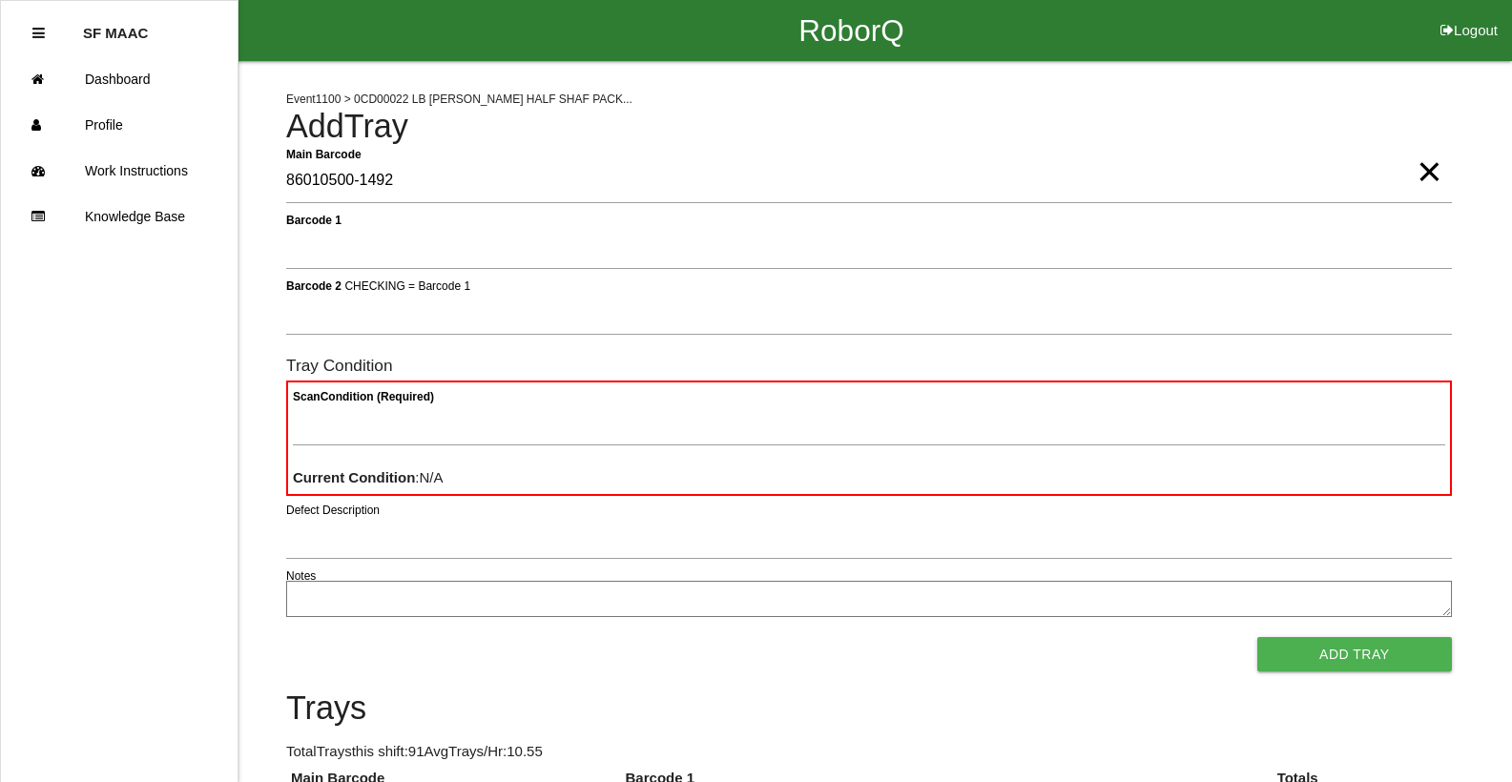
type Barcode "86010500-1492"
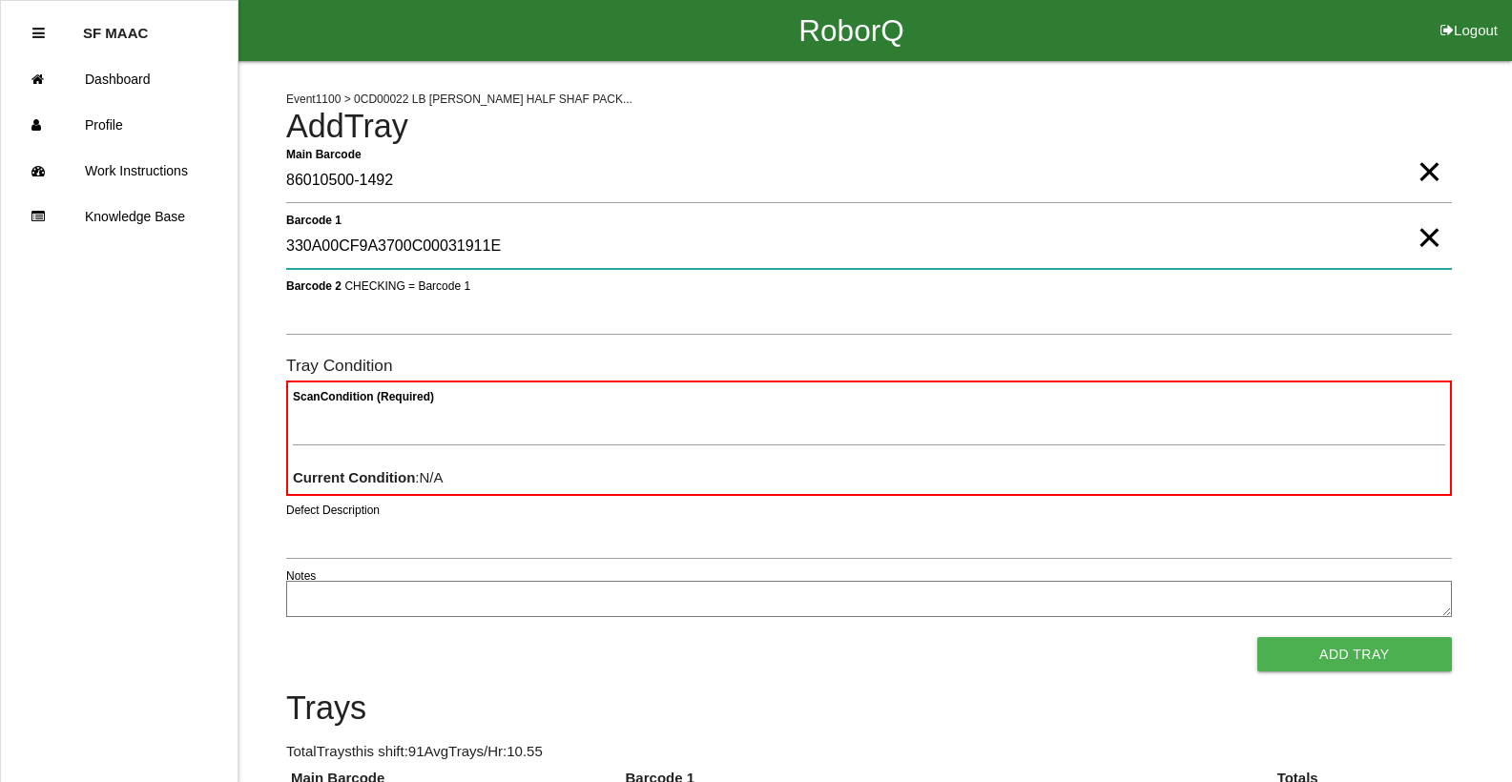
type 1 "330A00CF9A3700C00031911E"
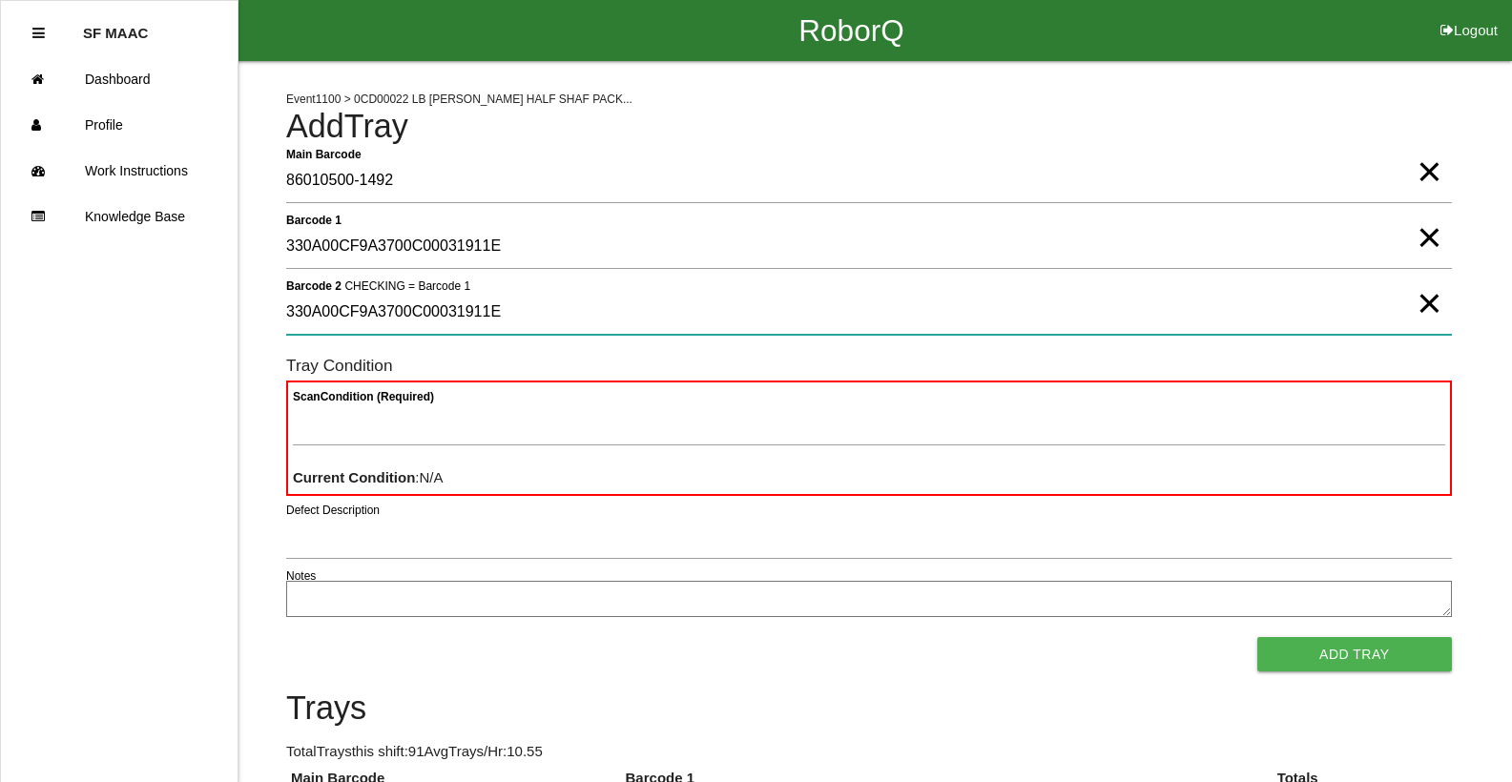
type 2 "330A00CF9A3700C00031911E"
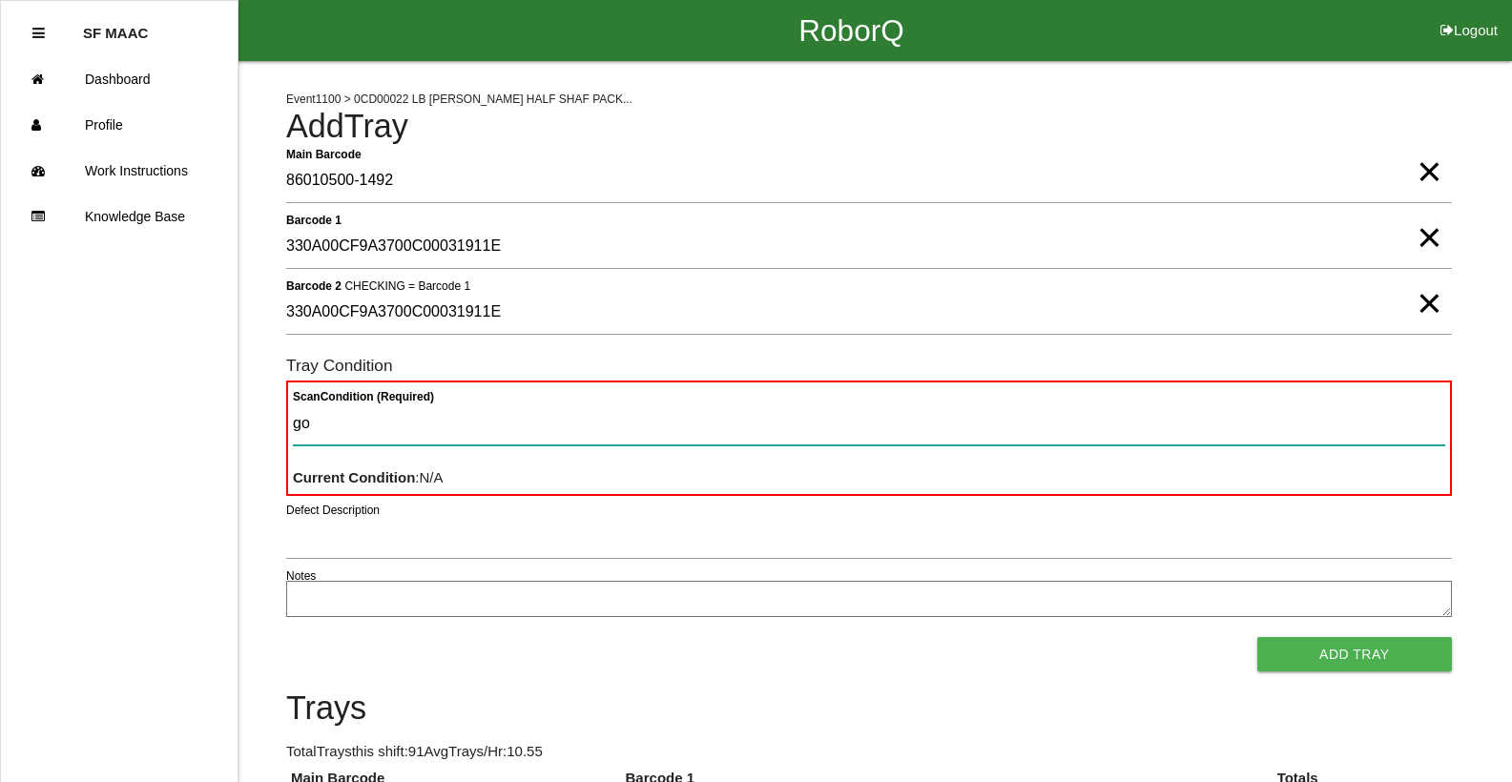
type Condition "goo"
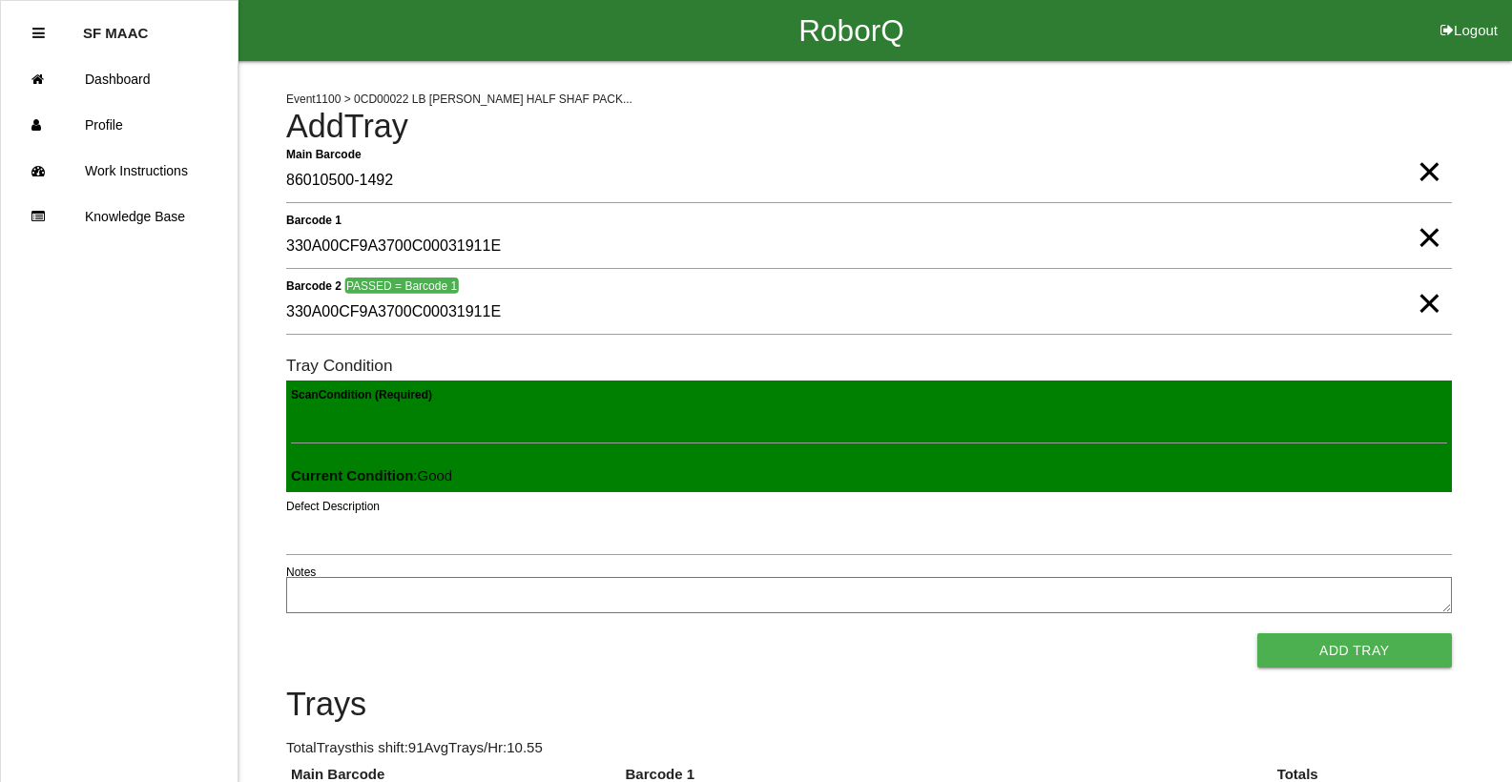
click at [1257, 633] on button "Add Tray" at bounding box center [1354, 650] width 195 height 34
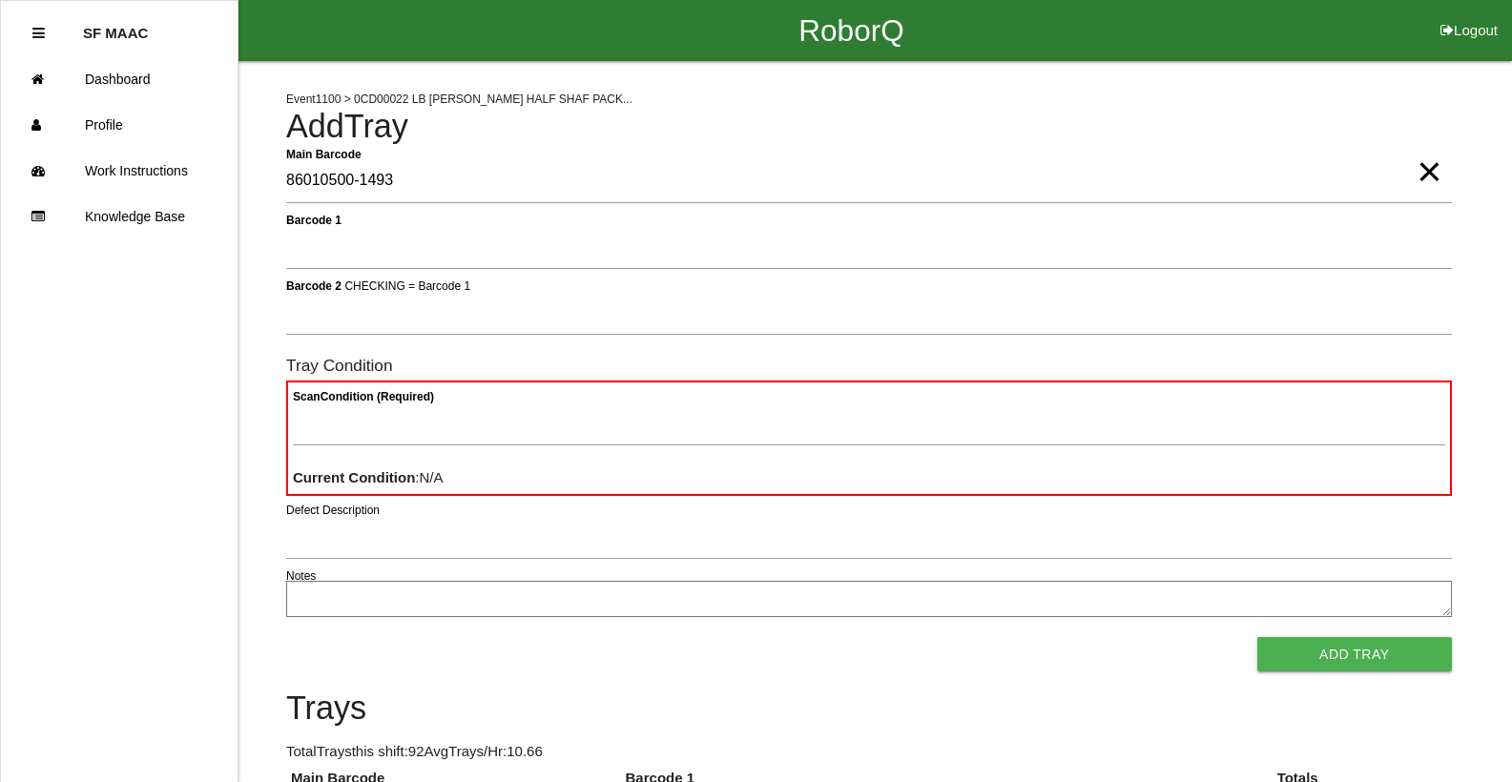
type Barcode "86010500-1493"
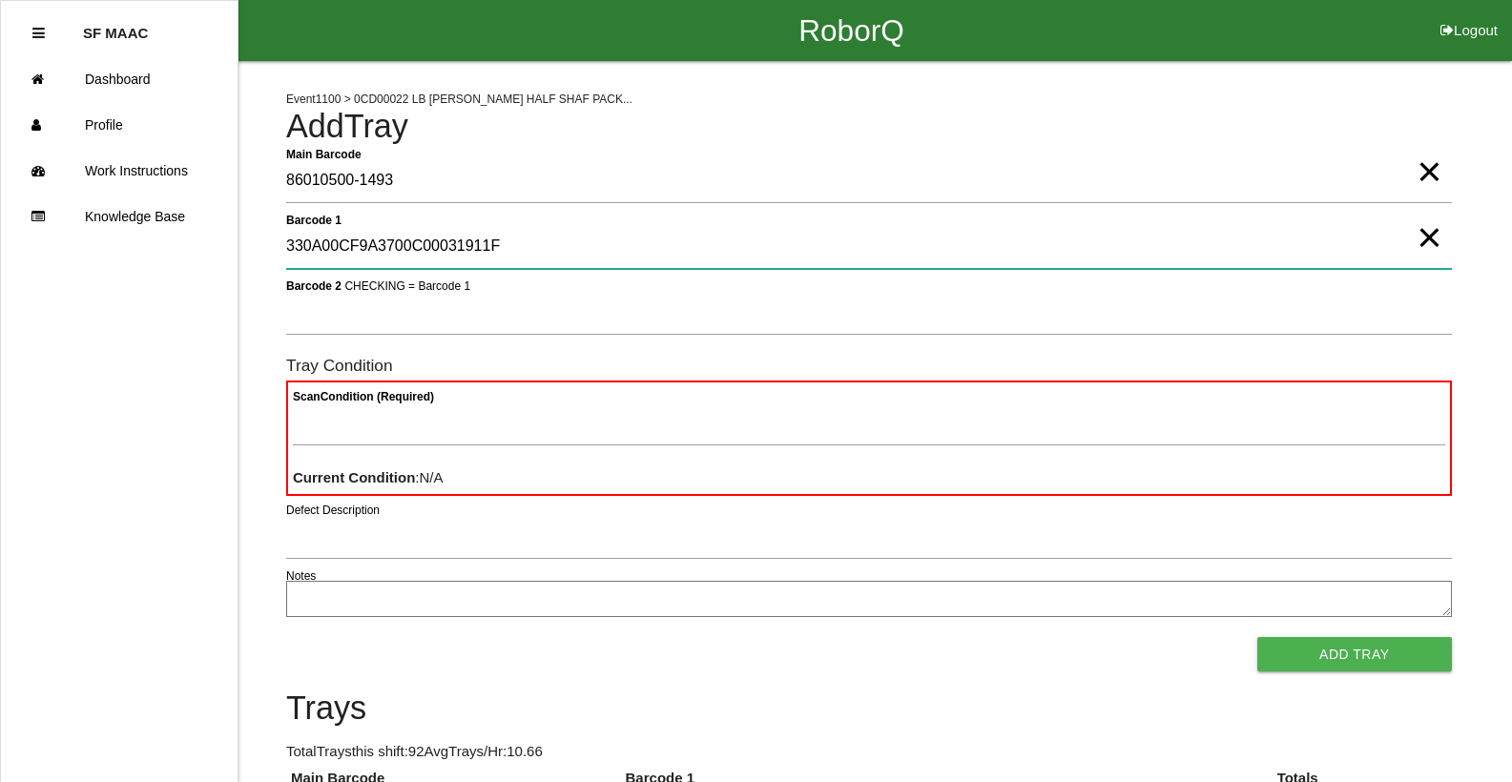
type 1 "330A00CF9A3700C00031911F"
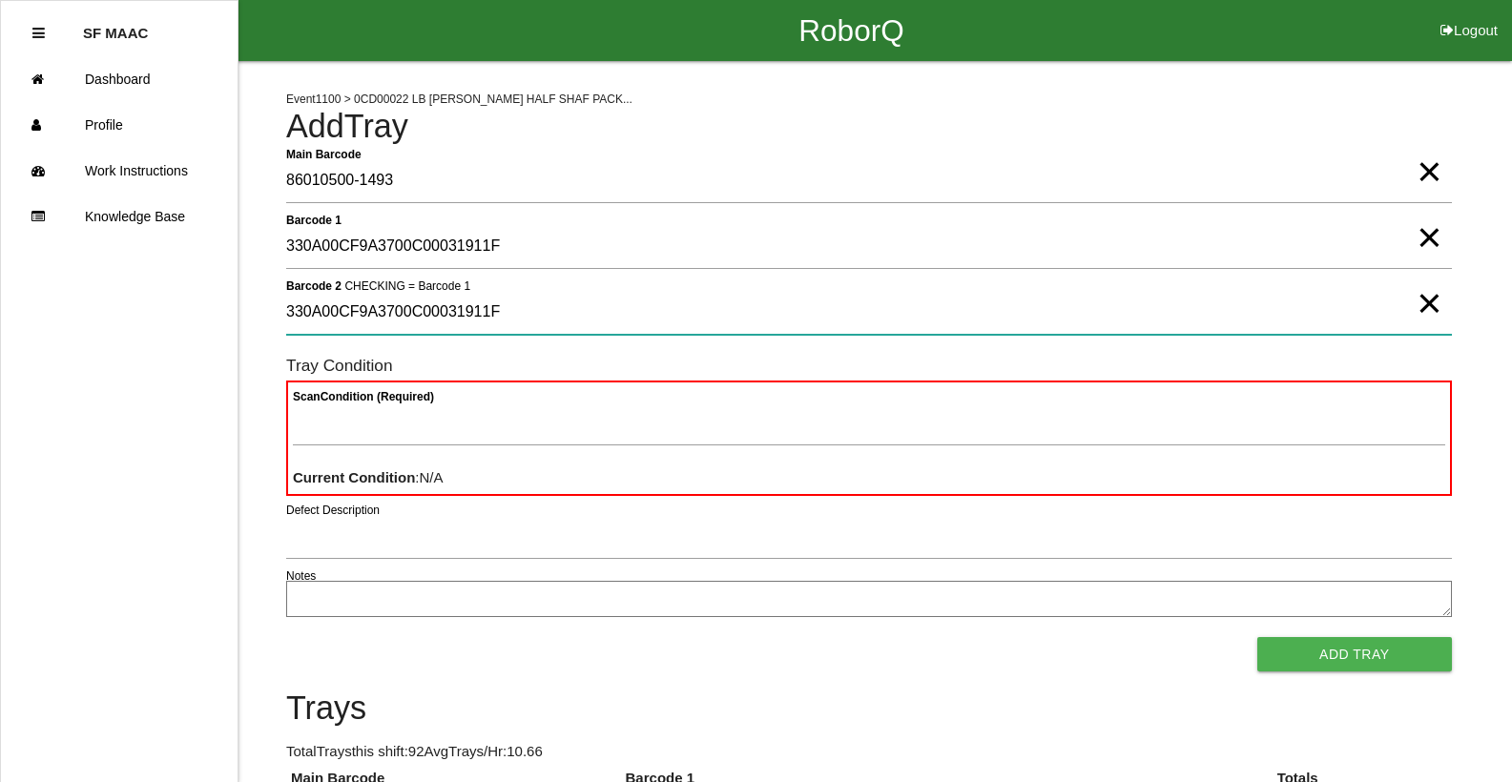
type 2 "330A00CF9A3700C00031911F"
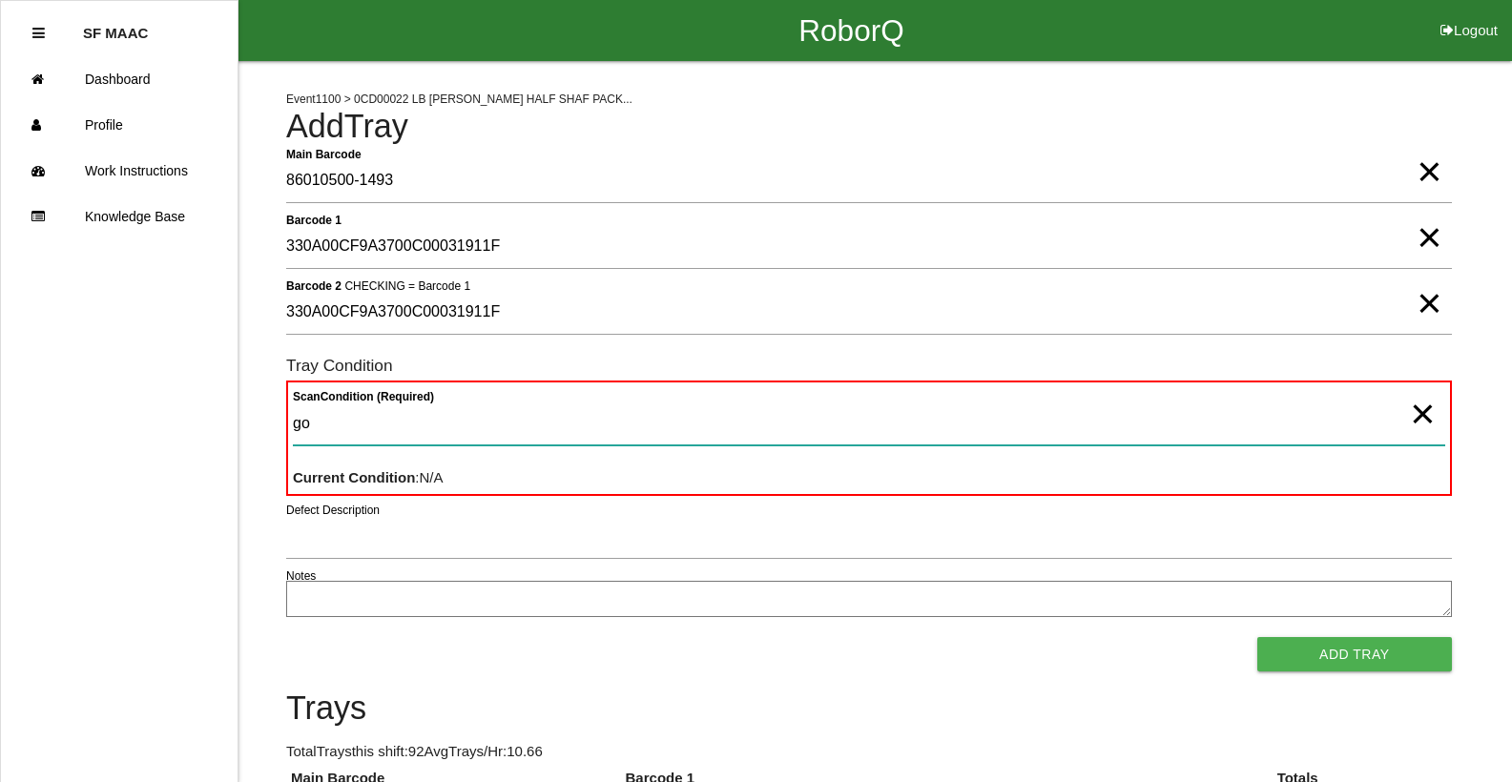
type Condition "goo"
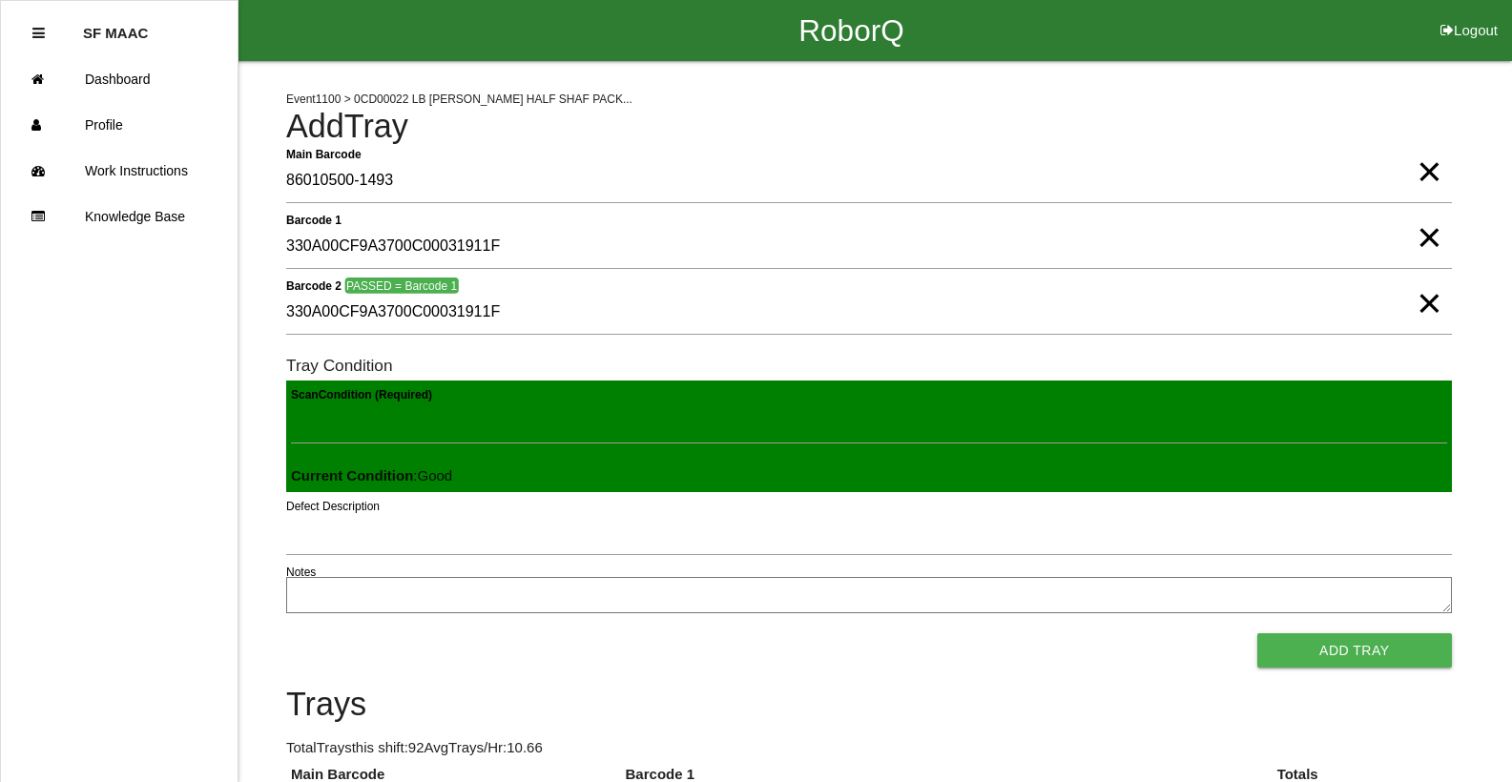
click at [1257, 633] on button "Add Tray" at bounding box center [1354, 650] width 195 height 34
